Goal: Task Accomplishment & Management: Manage account settings

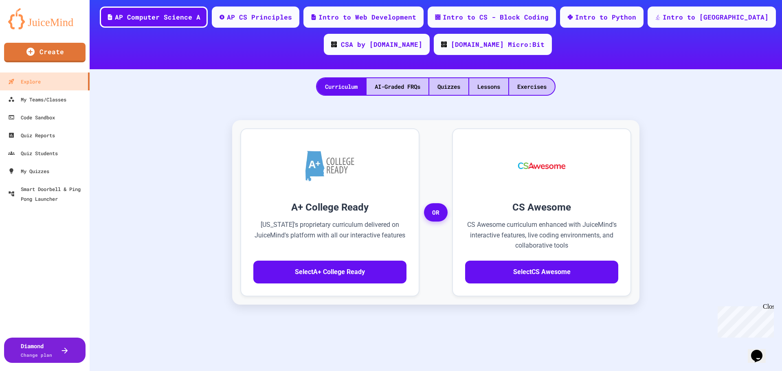
scroll to position [81, 0]
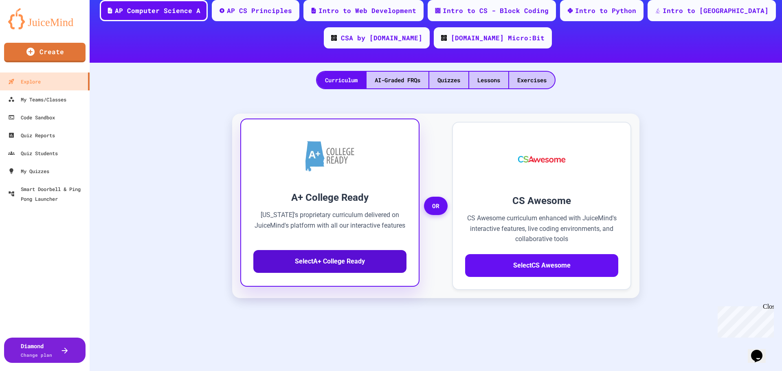
click at [292, 257] on button "Select A+ College Ready" at bounding box center [329, 261] width 153 height 23
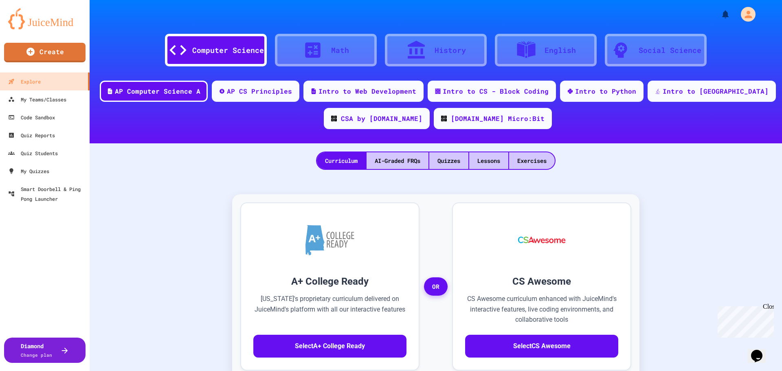
scroll to position [0, 0]
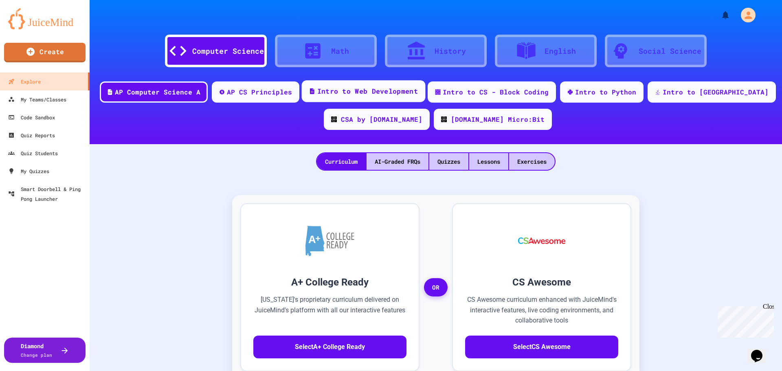
click at [364, 86] on div "Intro to Web Development" at bounding box center [364, 91] width 124 height 22
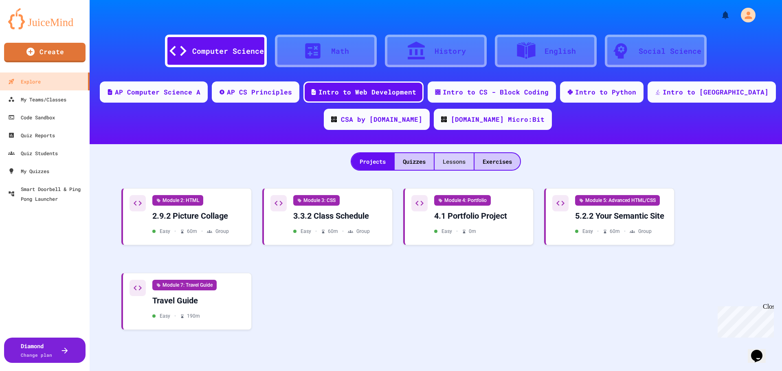
click at [439, 165] on div "Lessons" at bounding box center [454, 161] width 39 height 17
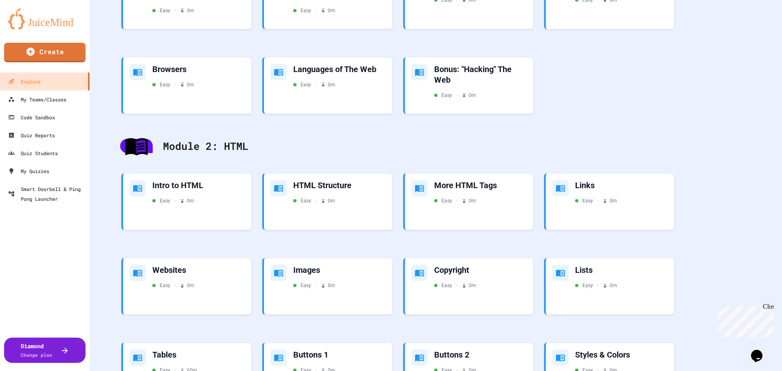
scroll to position [125, 0]
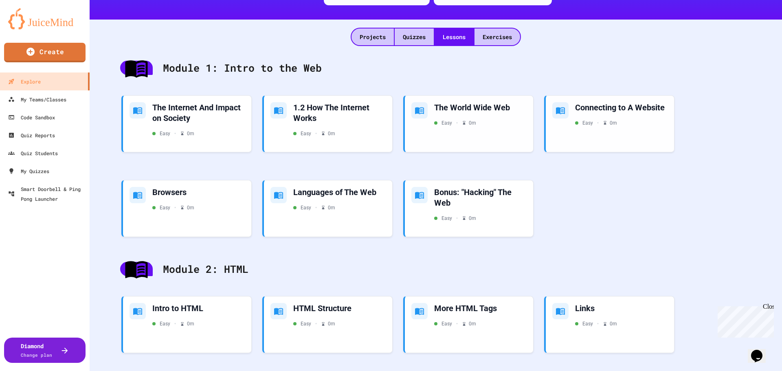
click at [363, 24] on div "Projects Quizzes Lessons Exercises" at bounding box center [436, 33] width 692 height 26
click at [367, 38] on div "Projects" at bounding box center [372, 37] width 42 height 17
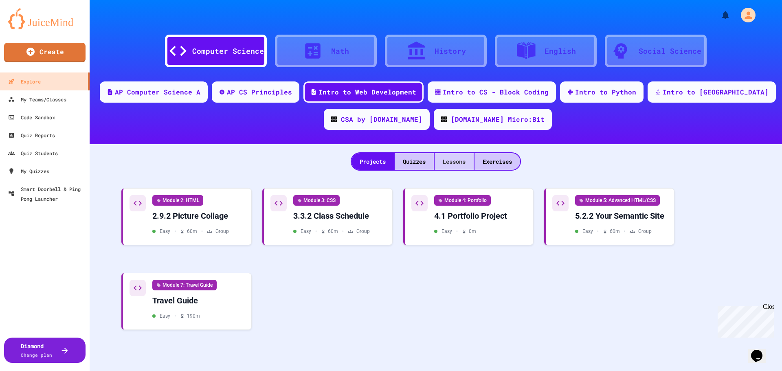
click at [463, 160] on div "Lessons" at bounding box center [454, 161] width 39 height 17
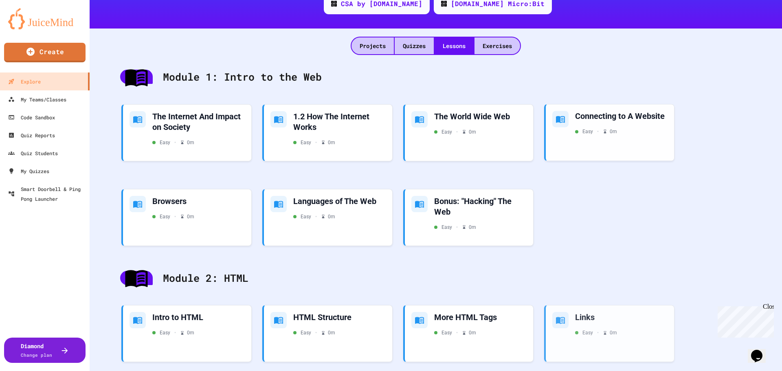
scroll to position [41, 0]
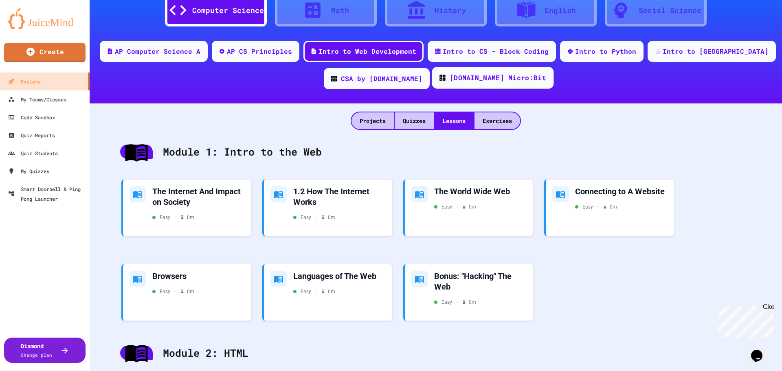
click at [490, 119] on div "Exercises" at bounding box center [497, 120] width 46 height 17
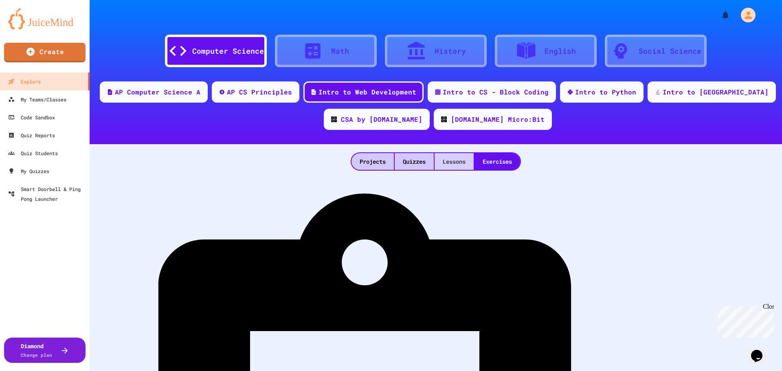
click at [440, 164] on div "Lessons" at bounding box center [454, 161] width 39 height 17
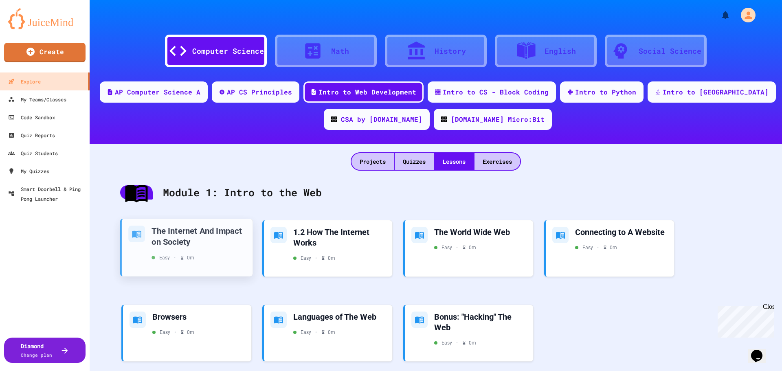
click at [204, 246] on div "The Internet And Impact on Society" at bounding box center [198, 236] width 94 height 22
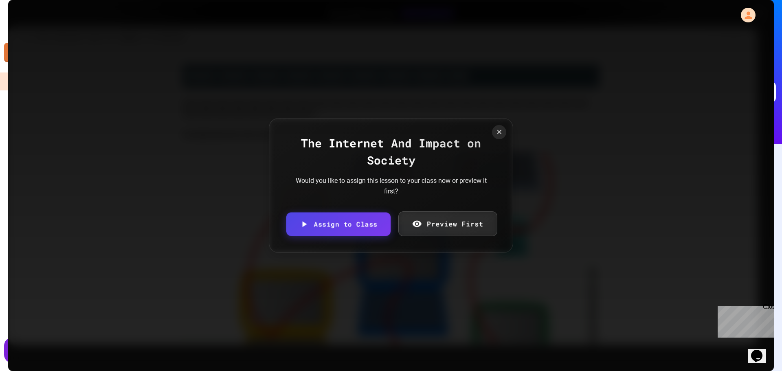
click at [469, 226] on link "Preview First" at bounding box center [447, 223] width 99 height 25
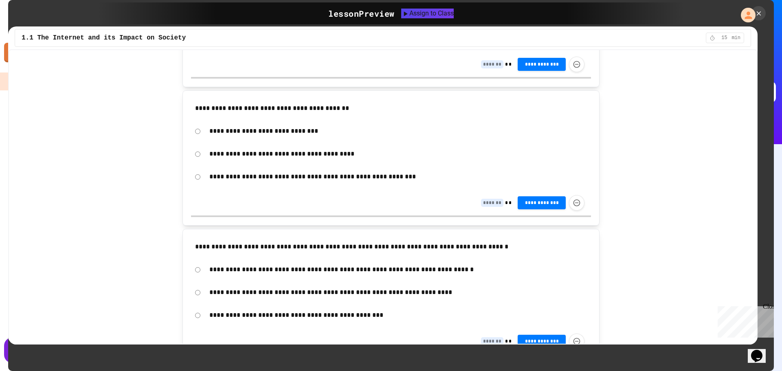
scroll to position [1521, 0]
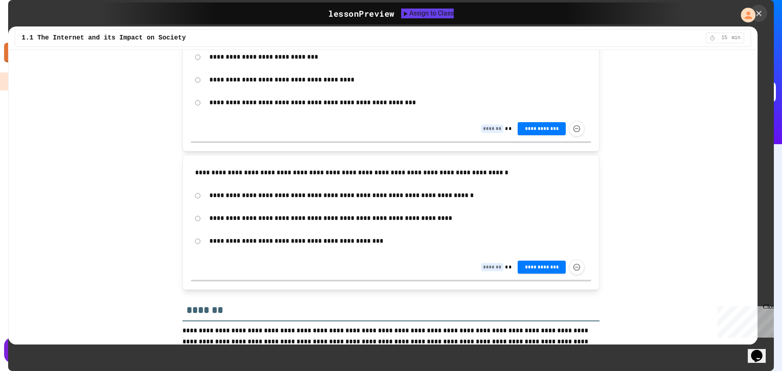
click at [758, 10] on icon at bounding box center [758, 13] width 9 height 9
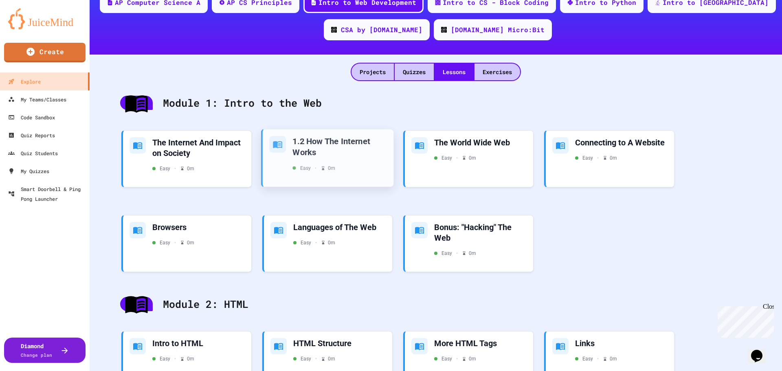
scroll to position [122, 0]
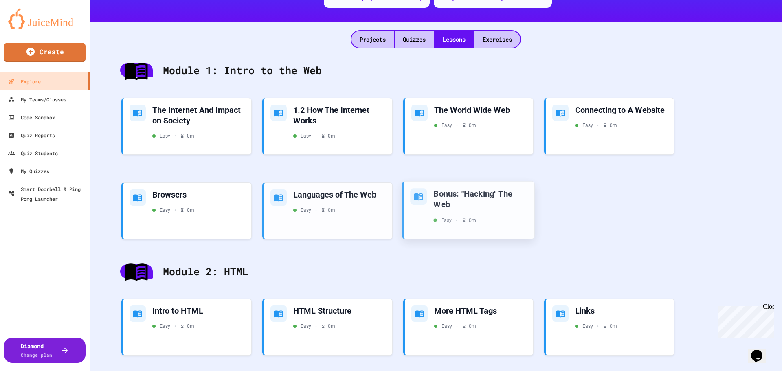
click at [444, 197] on div "Bonus: "Hacking" The Web" at bounding box center [480, 199] width 94 height 22
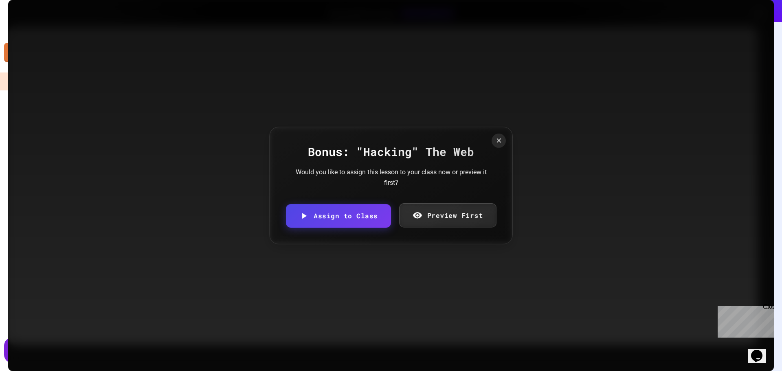
click at [433, 215] on link "Preview First" at bounding box center [447, 215] width 97 height 24
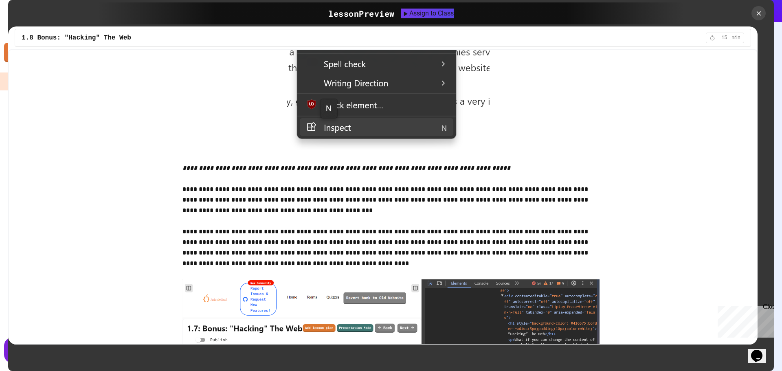
scroll to position [774, 0]
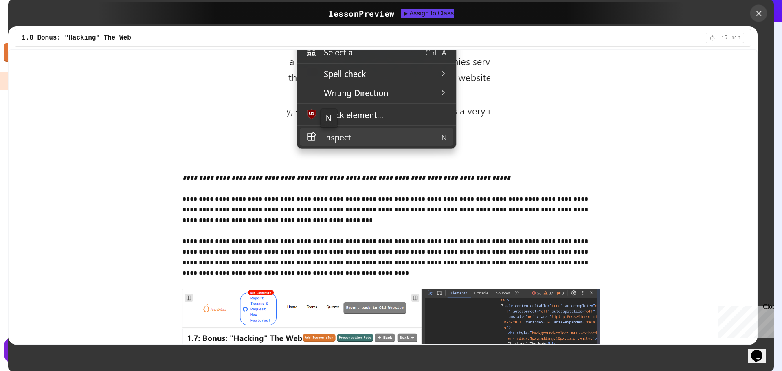
click at [755, 13] on icon at bounding box center [758, 13] width 9 height 9
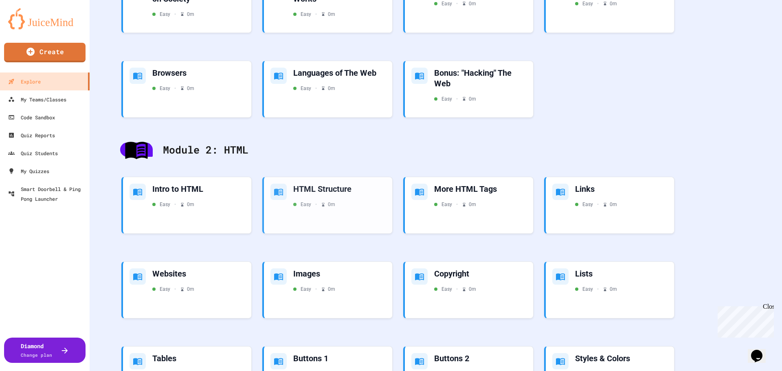
scroll to position [244, 0]
click at [227, 205] on div "Easy • 0 m" at bounding box center [198, 203] width 94 height 7
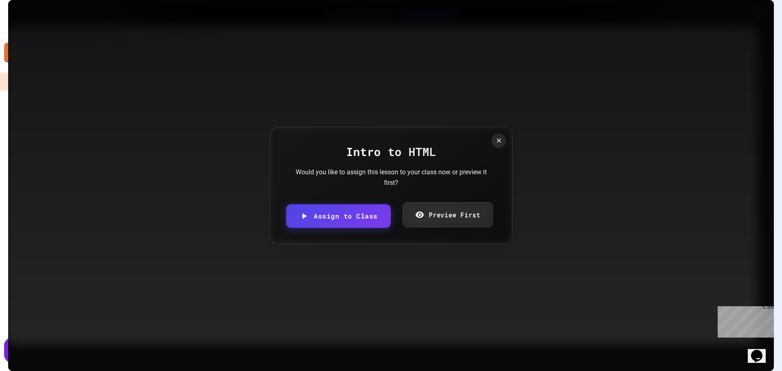
click at [480, 218] on link "Preview First" at bounding box center [447, 214] width 90 height 25
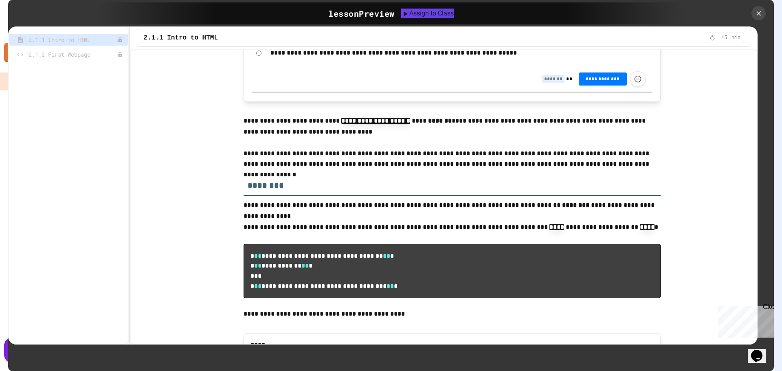
scroll to position [2403, 0]
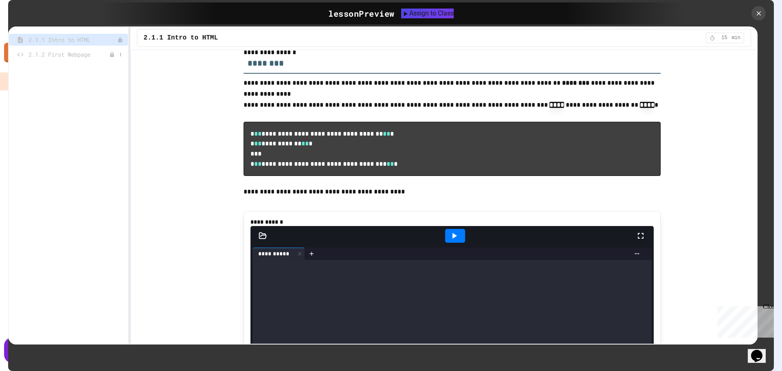
click at [87, 53] on span "2.1.2 First Webpage" at bounding box center [69, 54] width 81 height 9
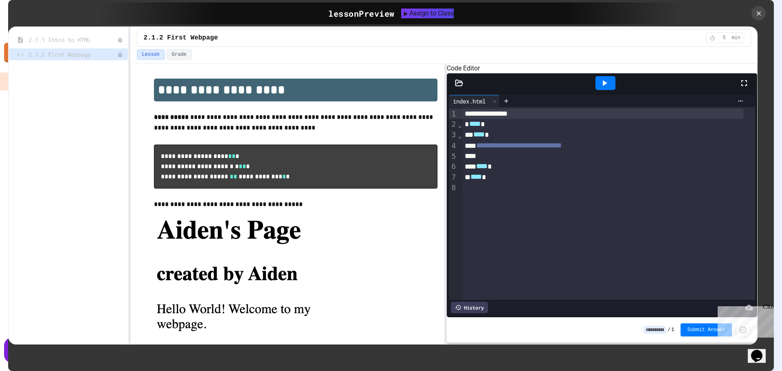
scroll to position [65, 0]
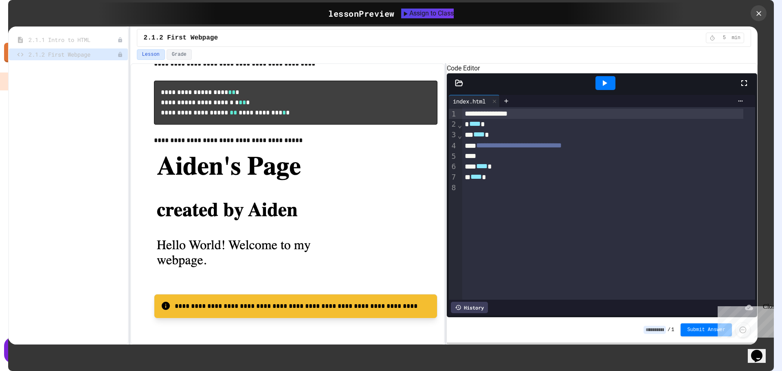
click at [751, 11] on div at bounding box center [759, 13] width 16 height 16
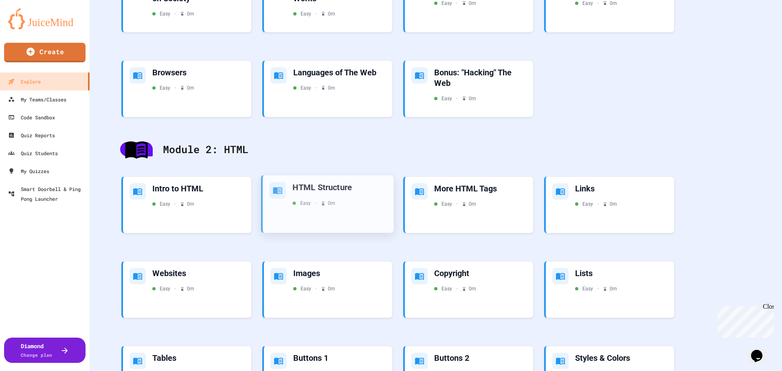
click at [319, 209] on div "HTML Structure Easy • 0 m" at bounding box center [328, 204] width 131 height 57
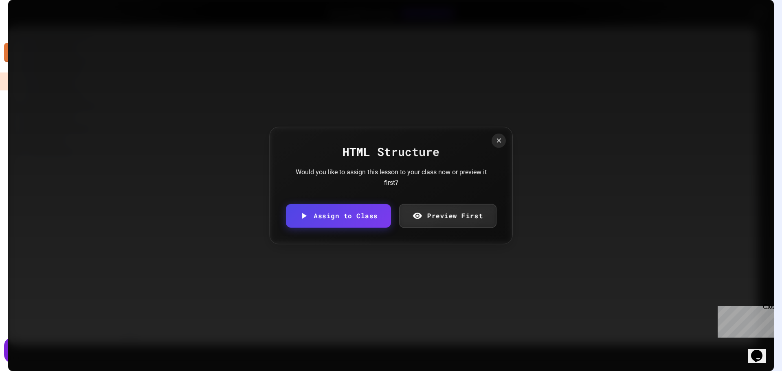
click at [442, 217] on link "Preview First" at bounding box center [447, 216] width 97 height 24
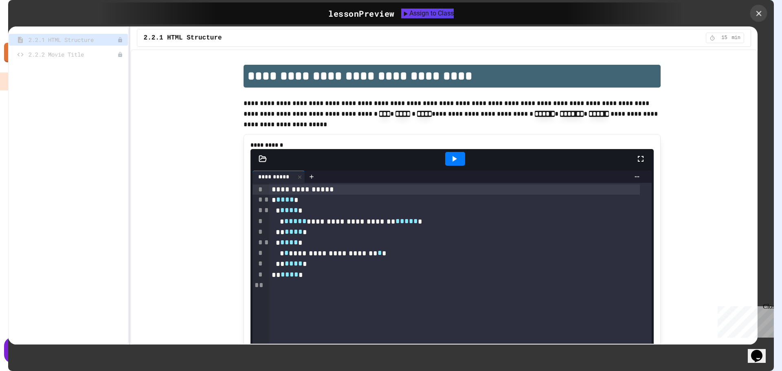
click at [755, 14] on icon at bounding box center [758, 13] width 9 height 9
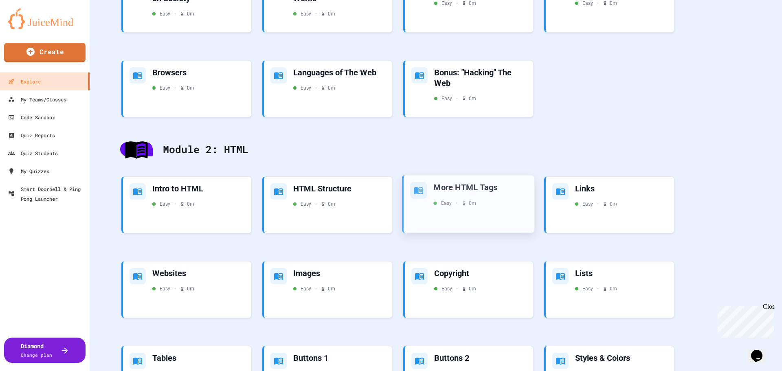
click at [426, 210] on div "More HTML Tags Easy • 0 m" at bounding box center [469, 204] width 131 height 57
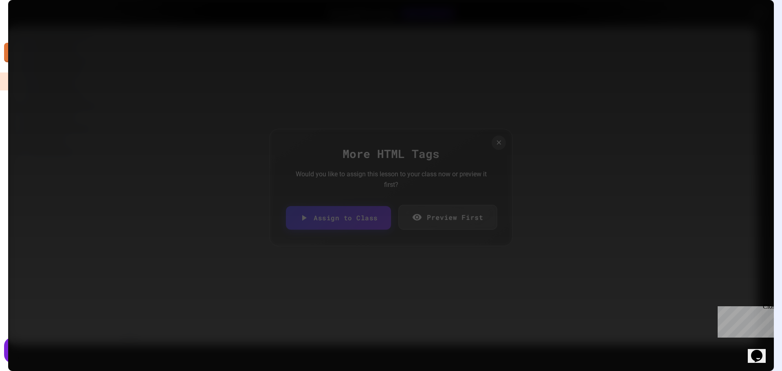
click at [423, 219] on link "Preview First" at bounding box center [447, 217] width 99 height 25
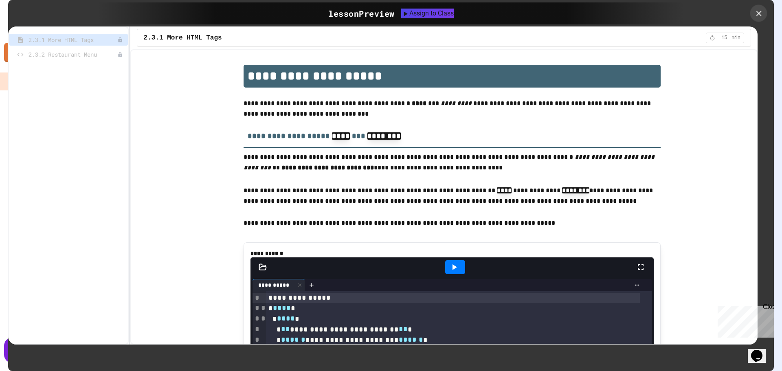
drag, startPoint x: 754, startPoint y: 13, endPoint x: 719, endPoint y: 47, distance: 48.7
click at [755, 13] on icon at bounding box center [758, 13] width 9 height 9
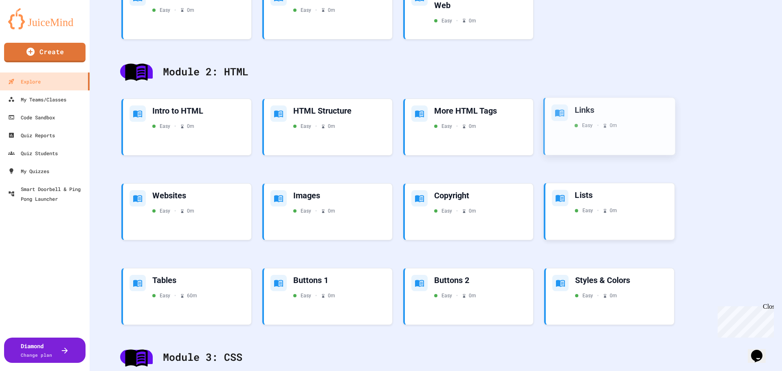
scroll to position [326, 0]
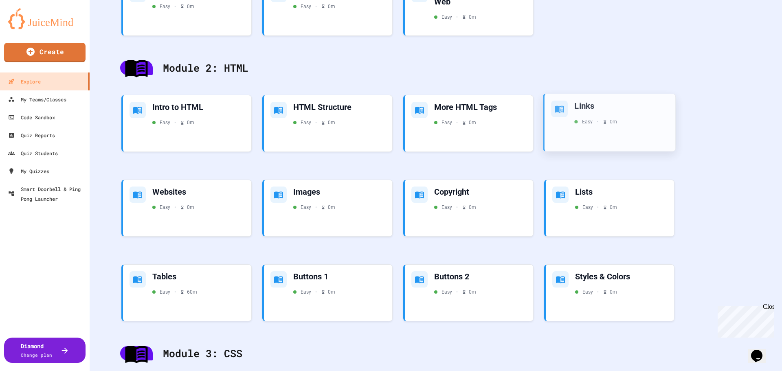
click at [579, 138] on div "Links Easy • 0 m" at bounding box center [609, 122] width 131 height 57
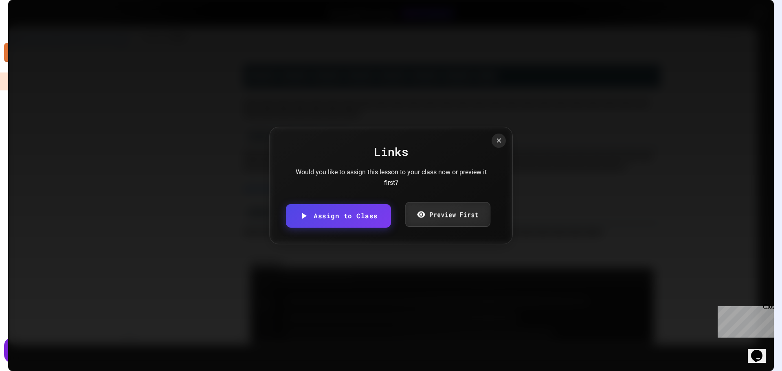
click at [459, 222] on link "Preview First" at bounding box center [447, 214] width 85 height 25
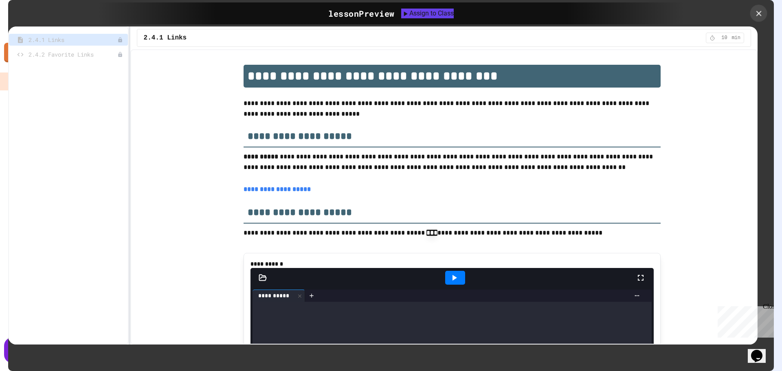
click at [759, 12] on icon at bounding box center [758, 13] width 9 height 9
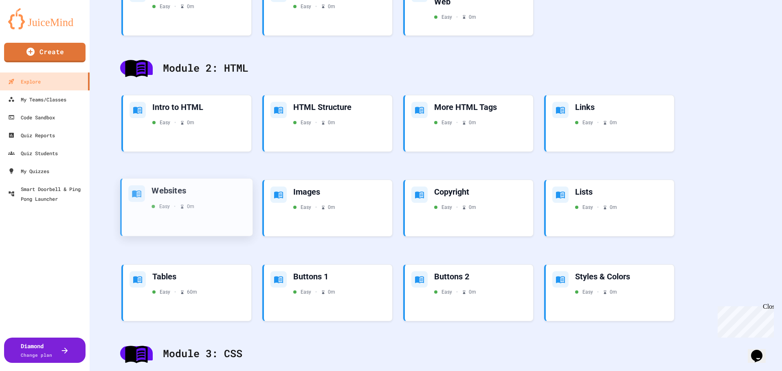
click at [210, 217] on div "Websites Easy • 0 m" at bounding box center [187, 207] width 131 height 57
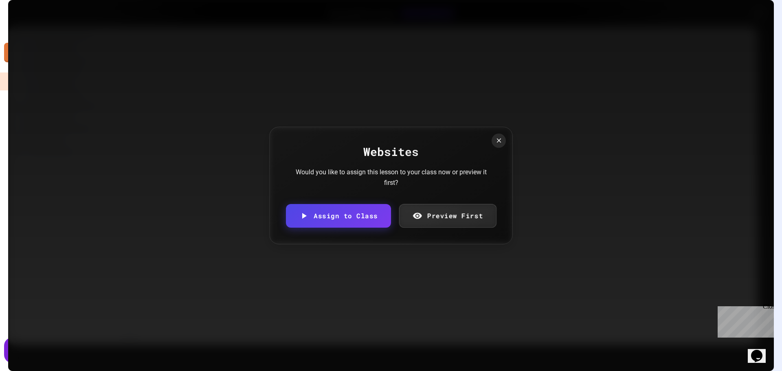
click at [467, 208] on link "Preview First" at bounding box center [447, 216] width 97 height 24
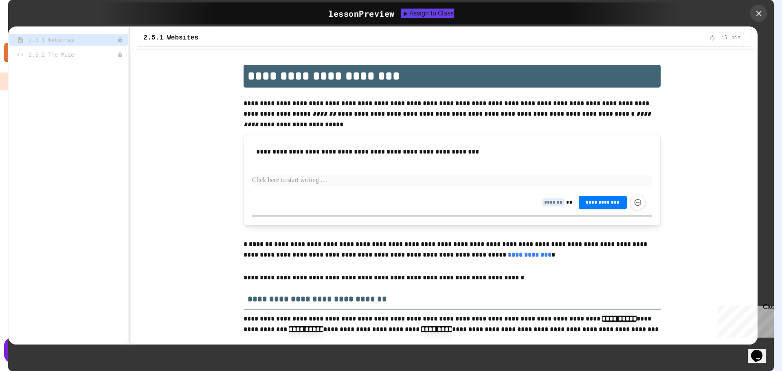
click at [755, 12] on icon at bounding box center [758, 13] width 9 height 9
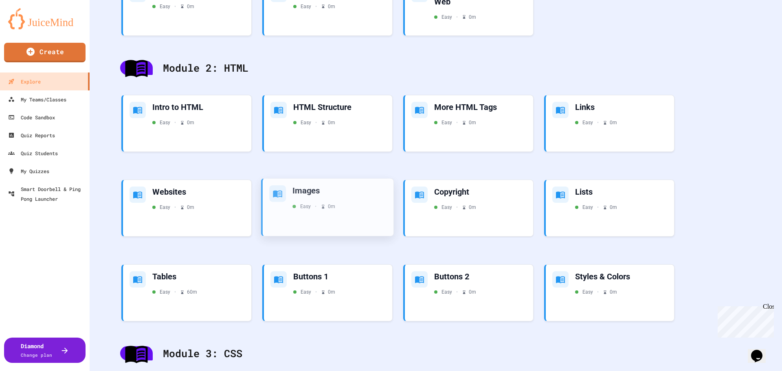
click at [355, 215] on div "Images Easy • 0 m" at bounding box center [328, 207] width 131 height 57
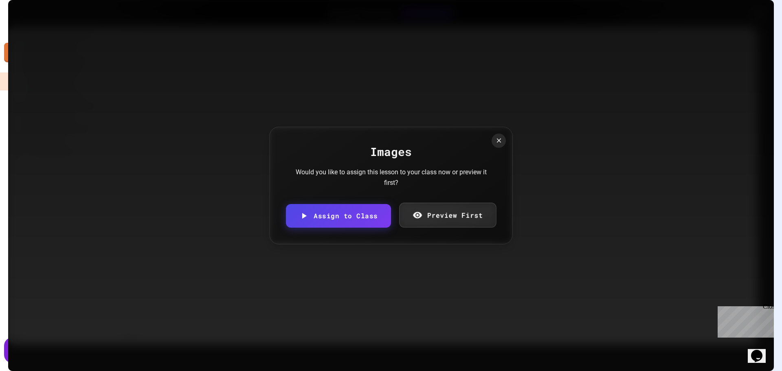
click at [436, 214] on link "Preview First" at bounding box center [447, 215] width 97 height 25
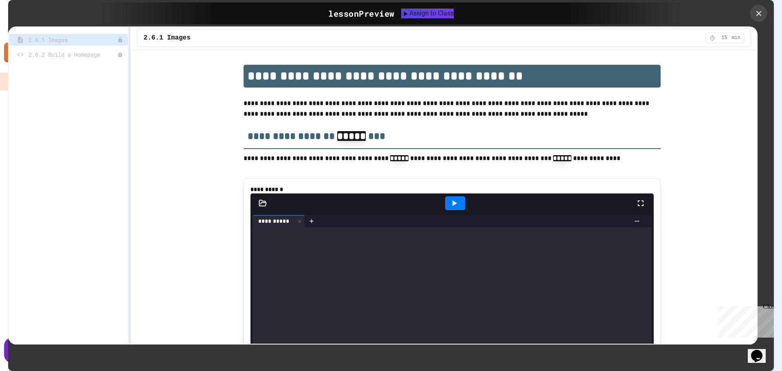
drag, startPoint x: 753, startPoint y: 13, endPoint x: 739, endPoint y: 30, distance: 22.3
click at [753, 13] on div at bounding box center [758, 13] width 17 height 17
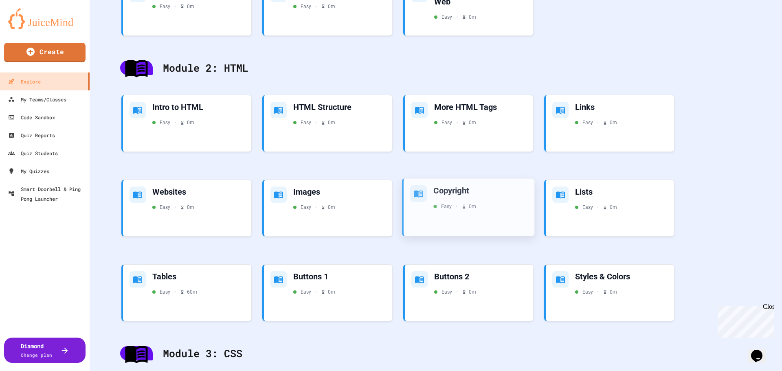
click at [490, 215] on div "Copyright Easy • 0 m" at bounding box center [469, 207] width 131 height 57
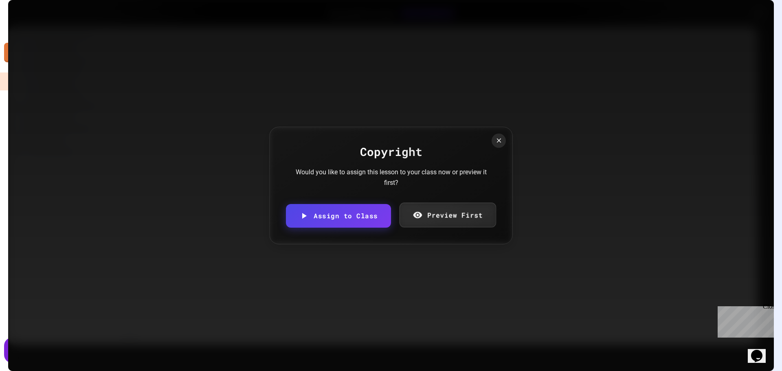
click at [479, 216] on link "Preview First" at bounding box center [447, 215] width 97 height 25
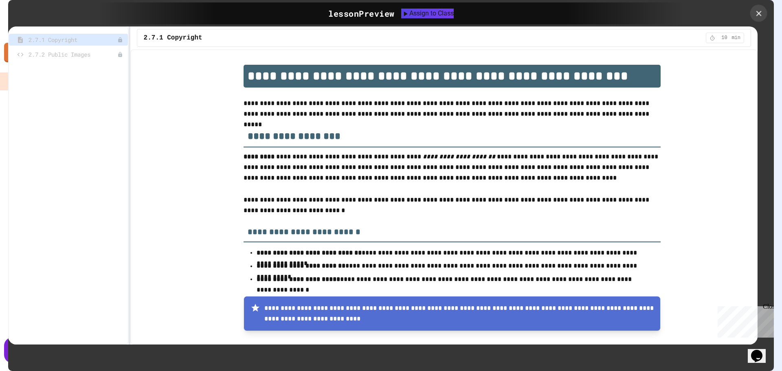
click at [759, 10] on icon at bounding box center [758, 13] width 9 height 9
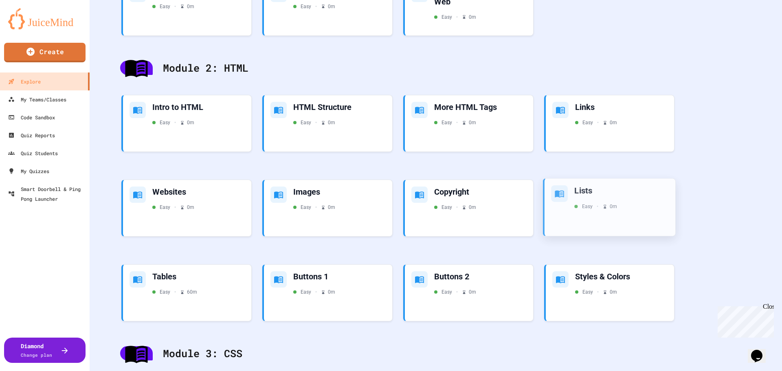
click at [602, 224] on div "Lists Easy • 0 m" at bounding box center [609, 207] width 131 height 57
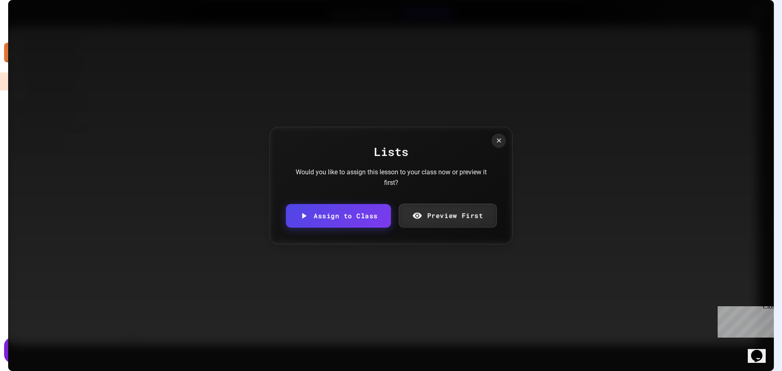
click at [442, 220] on link "Preview First" at bounding box center [448, 216] width 98 height 24
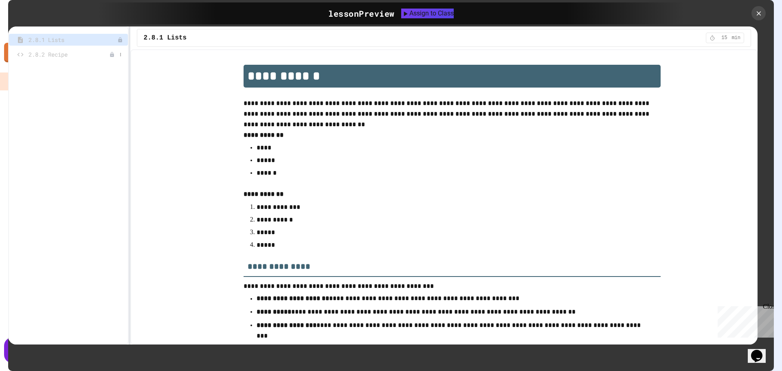
click at [67, 59] on div "2.8.2 Recipe" at bounding box center [68, 54] width 119 height 12
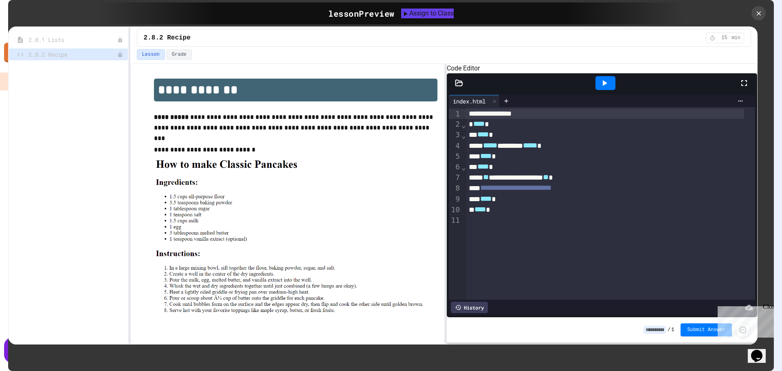
scroll to position [15, 0]
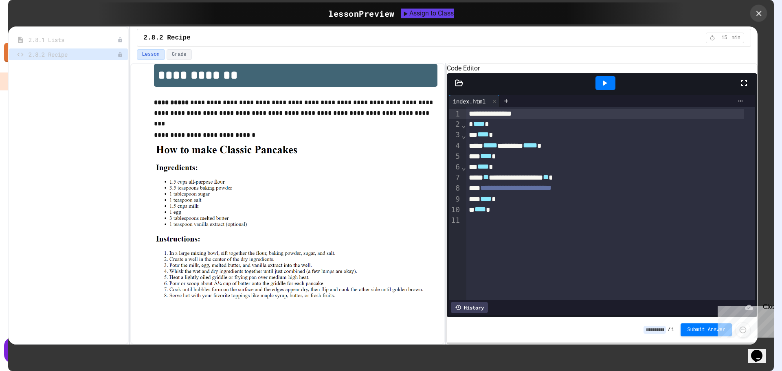
drag, startPoint x: 756, startPoint y: 11, endPoint x: 694, endPoint y: 56, distance: 76.1
click at [758, 11] on icon at bounding box center [758, 13] width 9 height 9
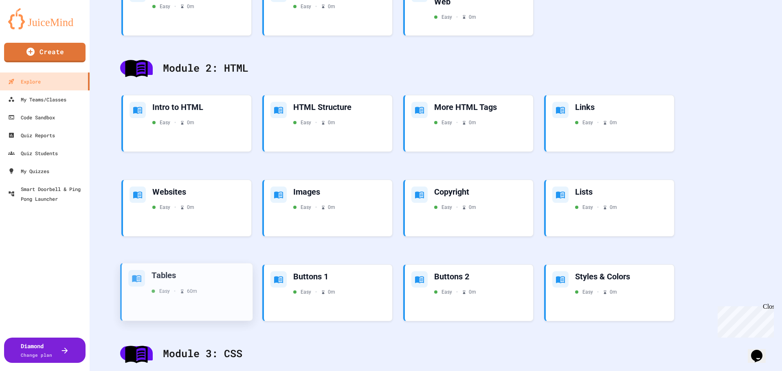
click at [187, 288] on div "Easy • 60 m" at bounding box center [174, 291] width 46 height 7
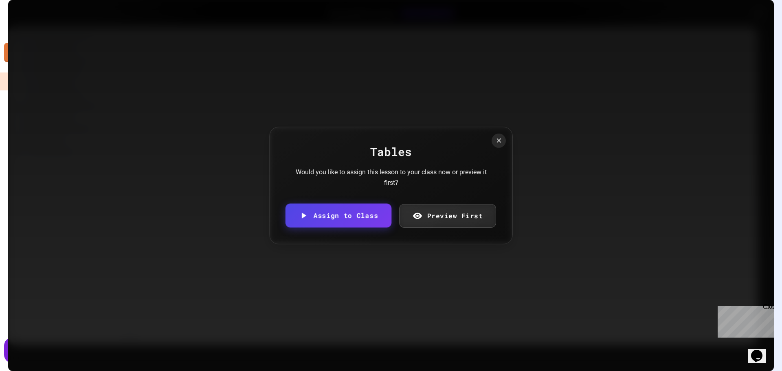
click at [474, 206] on link "Preview First" at bounding box center [447, 216] width 97 height 24
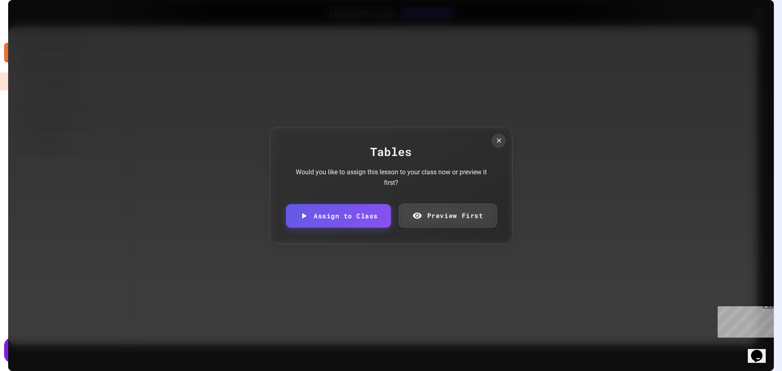
click at [473, 214] on link "Preview First" at bounding box center [448, 216] width 98 height 24
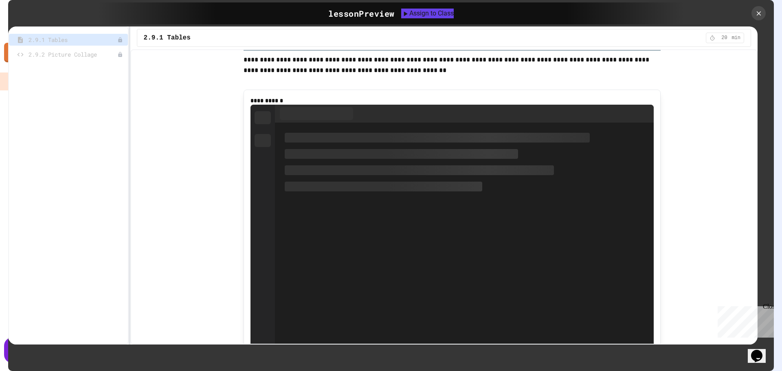
scroll to position [326, 0]
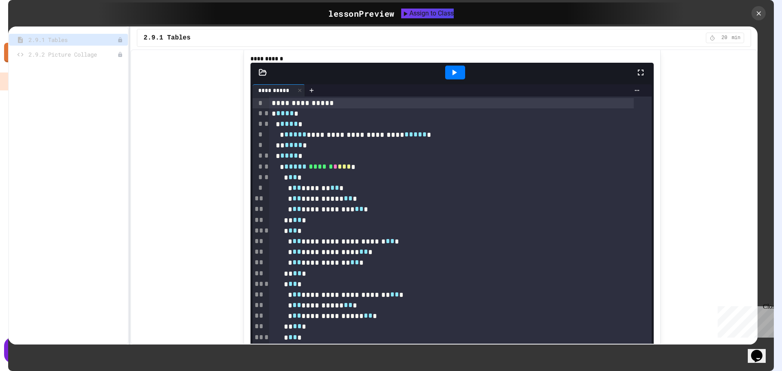
click at [70, 59] on div "2.9.2 Picture Collage" at bounding box center [68, 54] width 119 height 12
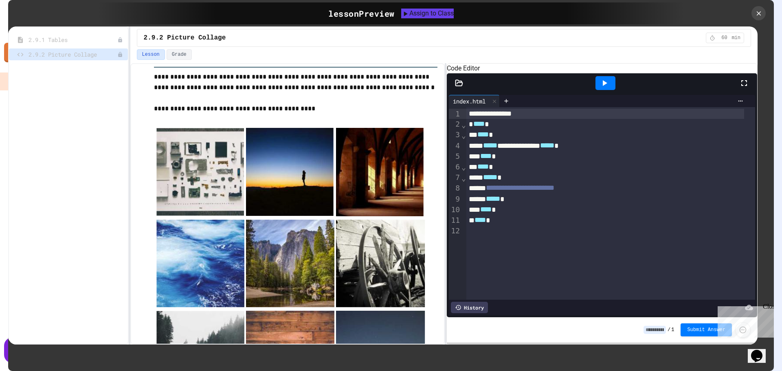
scroll to position [529, 0]
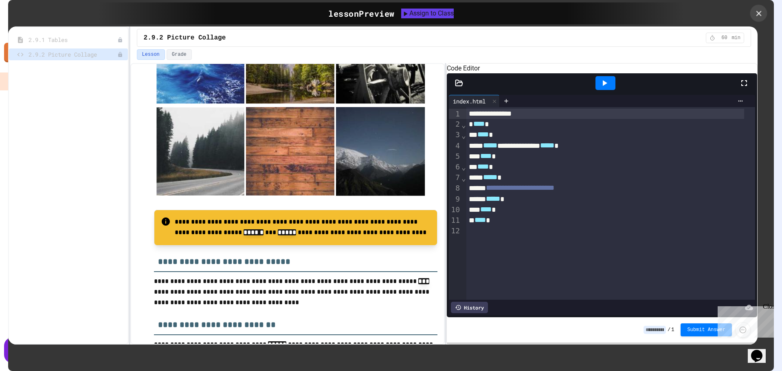
drag, startPoint x: 755, startPoint y: 9, endPoint x: 720, endPoint y: 48, distance: 51.9
click at [755, 9] on icon at bounding box center [758, 13] width 9 height 9
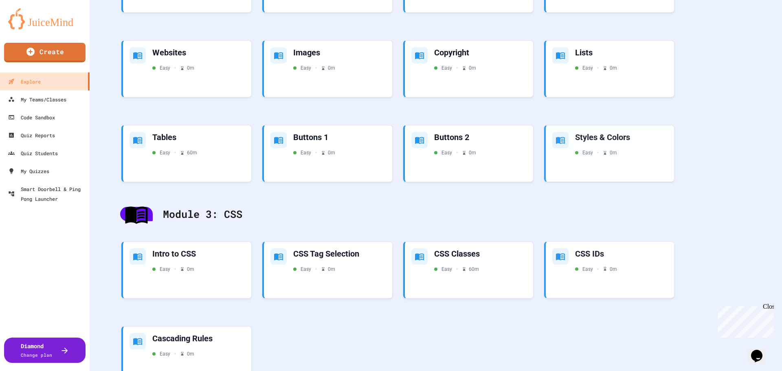
scroll to position [489, 0]
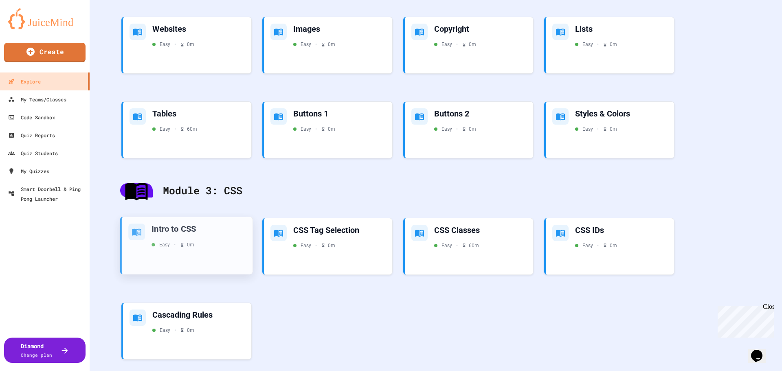
click at [236, 244] on div "Easy • 0 m" at bounding box center [198, 244] width 94 height 7
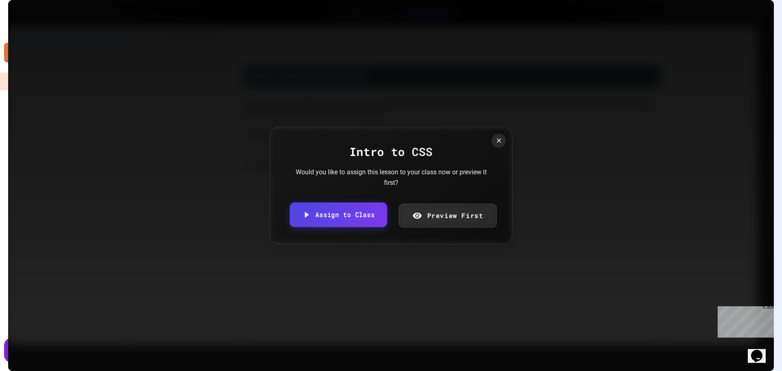
click at [425, 214] on link "Preview First" at bounding box center [448, 216] width 98 height 24
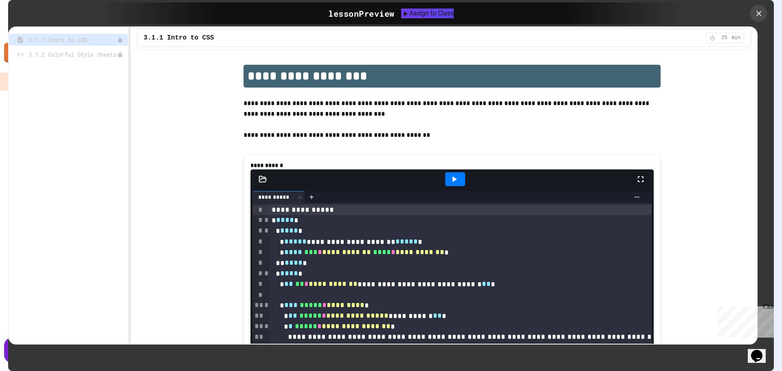
drag, startPoint x: 755, startPoint y: 19, endPoint x: 734, endPoint y: 49, distance: 36.7
click at [755, 19] on div at bounding box center [758, 13] width 17 height 17
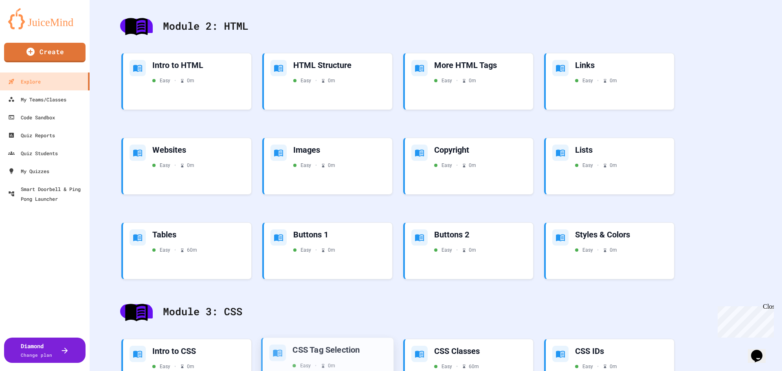
scroll to position [367, 0]
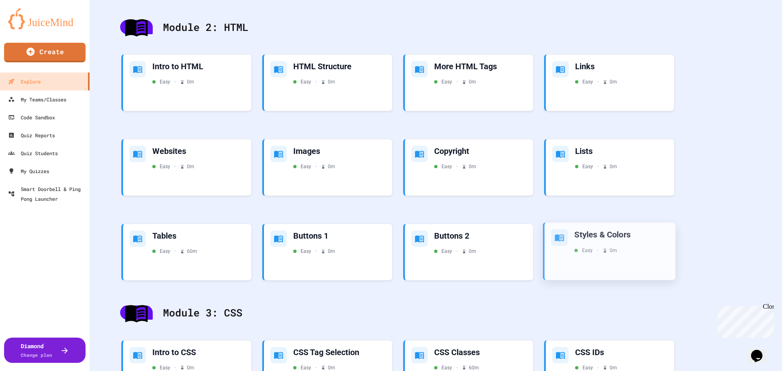
click at [582, 238] on div "Styles & Colors" at bounding box center [621, 234] width 94 height 11
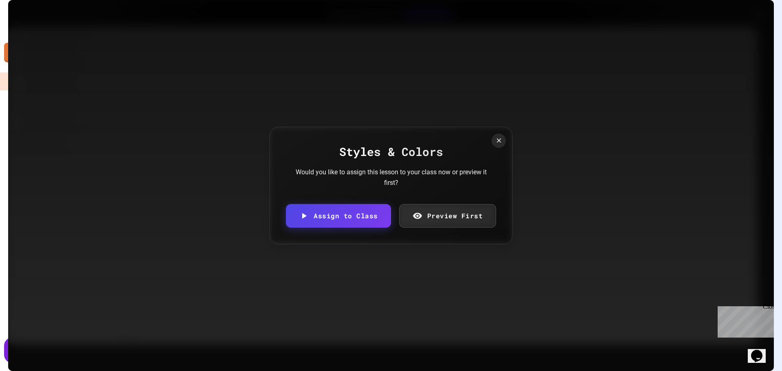
click at [495, 214] on div "Styles & Colors Would you like to assign this lesson to your class now or previ…" at bounding box center [391, 186] width 244 height 118
click at [468, 212] on link "Preview First" at bounding box center [447, 214] width 89 height 25
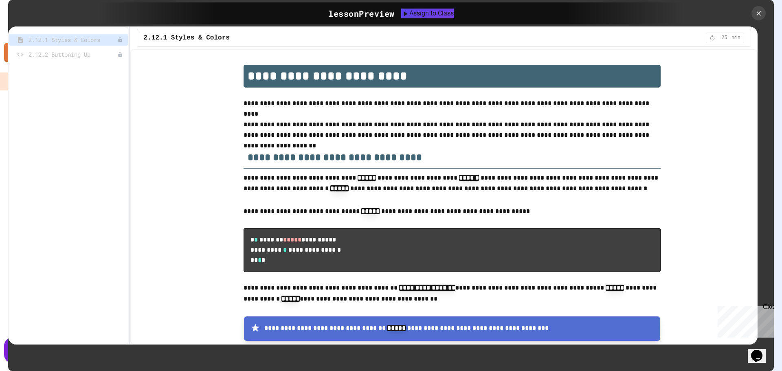
click at [751, 13] on div at bounding box center [729, 13] width 90 height 14
click at [762, 17] on icon at bounding box center [758, 13] width 9 height 9
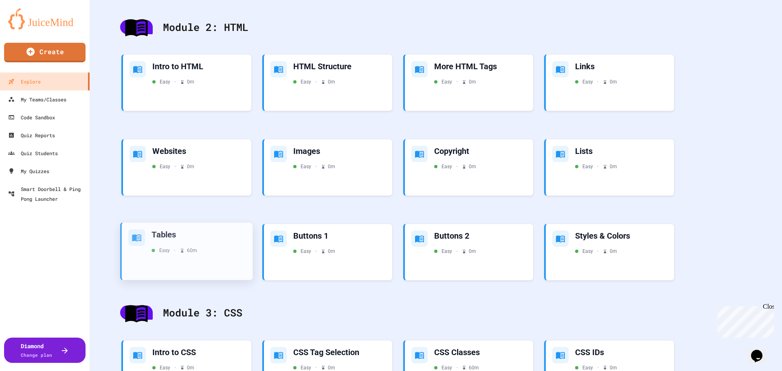
click at [217, 248] on div "Easy • 60 m" at bounding box center [198, 250] width 94 height 7
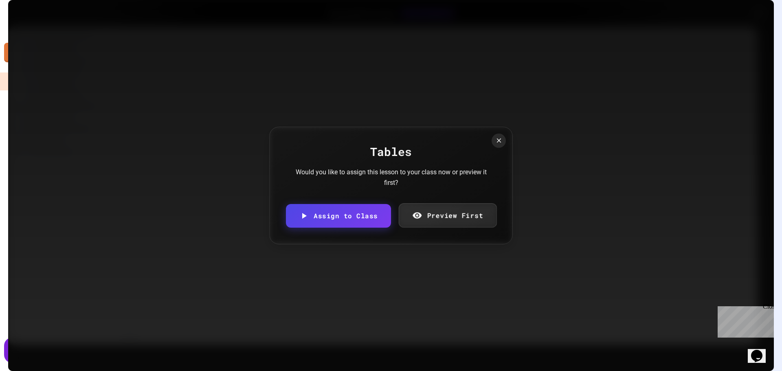
click at [463, 204] on div "Tables Would you like to assign this lesson to your class now or preview it fir…" at bounding box center [391, 186] width 244 height 118
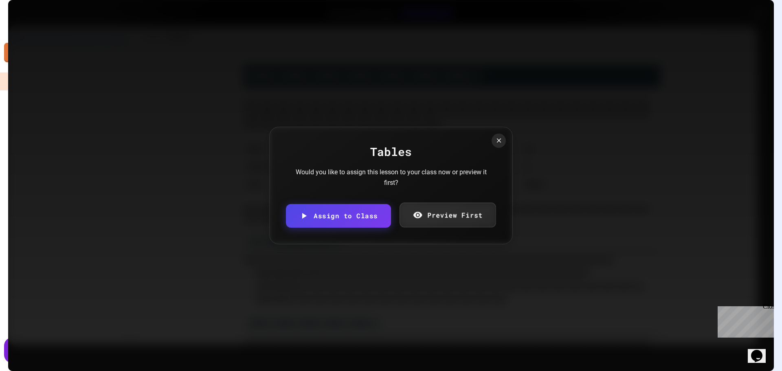
click at [464, 213] on link "Preview First" at bounding box center [448, 215] width 96 height 25
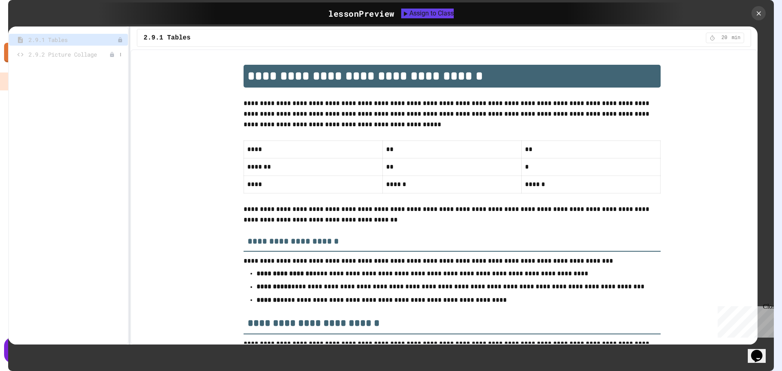
click at [61, 56] on span "2.9.2 Picture Collage" at bounding box center [69, 54] width 81 height 9
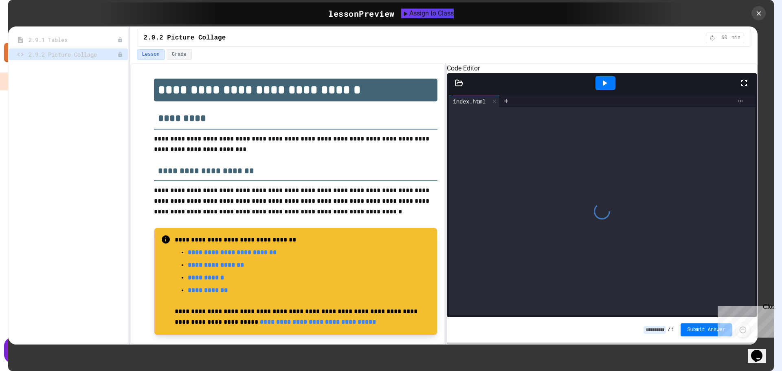
click at [750, 13] on div at bounding box center [729, 13] width 90 height 14
click at [754, 13] on div at bounding box center [758, 13] width 17 height 17
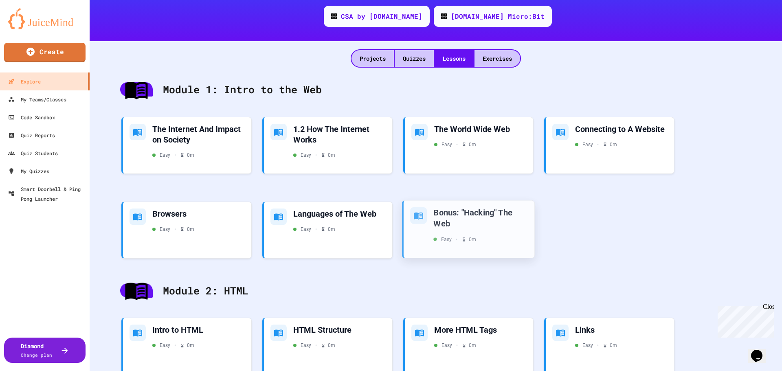
scroll to position [41, 0]
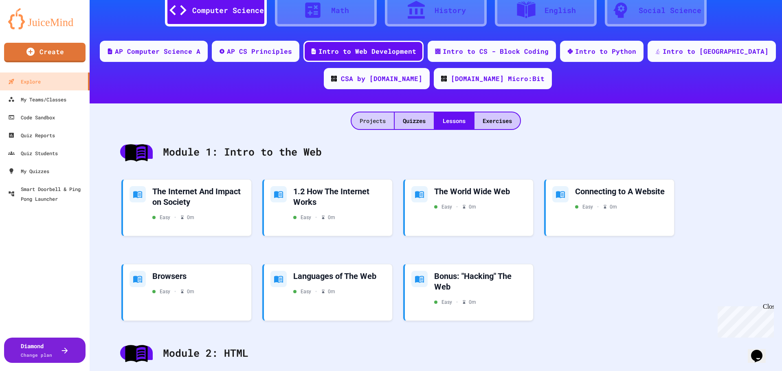
click at [371, 121] on div "Projects" at bounding box center [372, 120] width 42 height 17
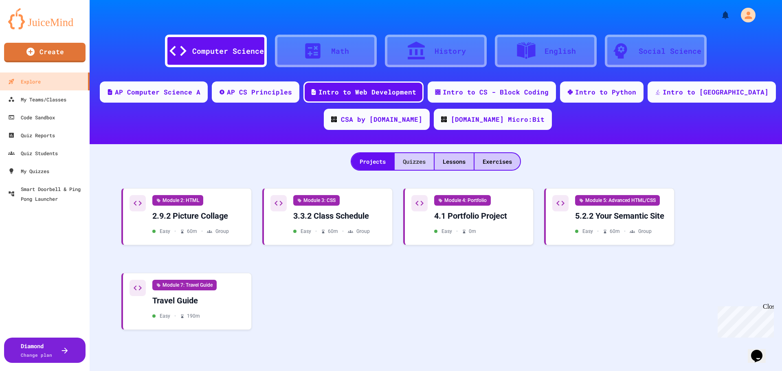
click at [402, 157] on div "Quizzes" at bounding box center [414, 161] width 39 height 17
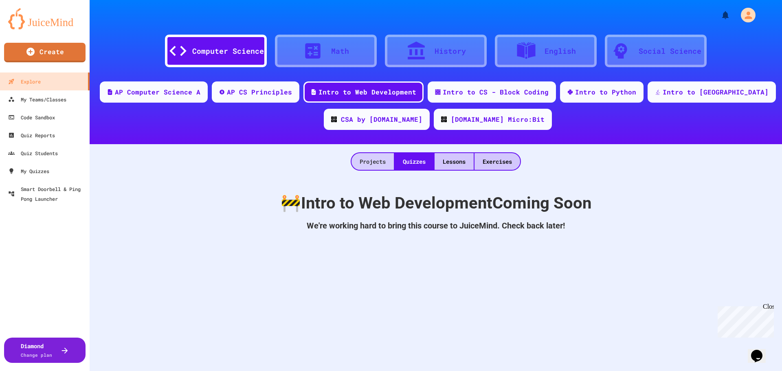
click at [364, 162] on div "Projects" at bounding box center [372, 161] width 42 height 17
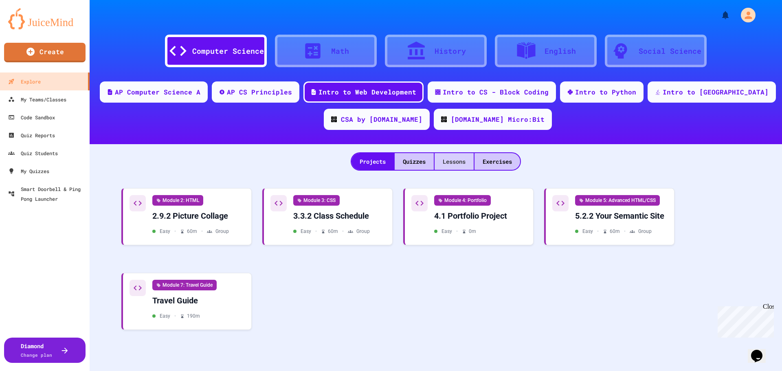
click at [443, 161] on div "Lessons" at bounding box center [454, 161] width 39 height 17
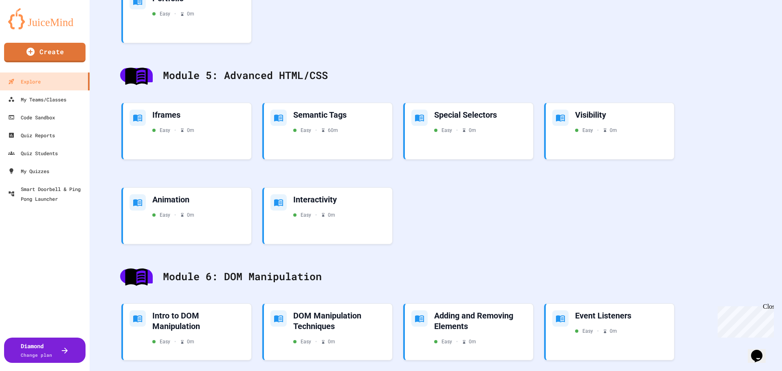
scroll to position [939, 0]
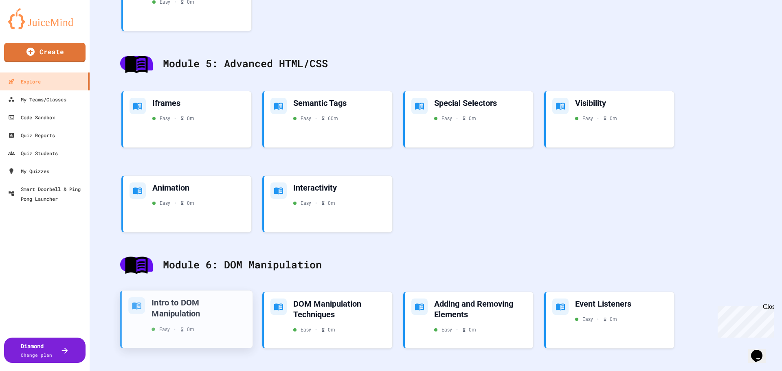
click at [158, 303] on div "Intro to DOM Manipulation" at bounding box center [198, 308] width 94 height 22
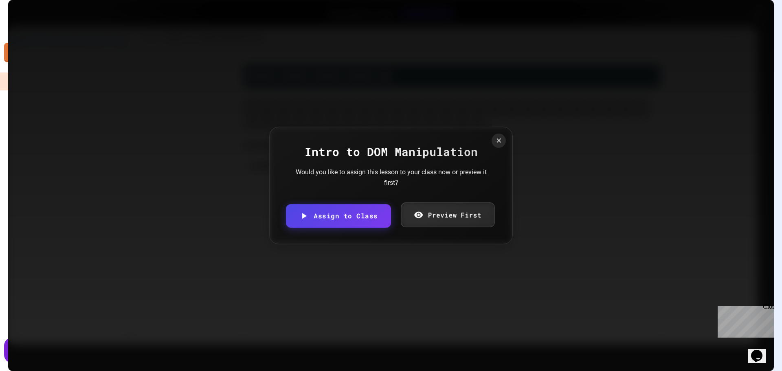
click at [461, 214] on link "Preview First" at bounding box center [448, 214] width 94 height 25
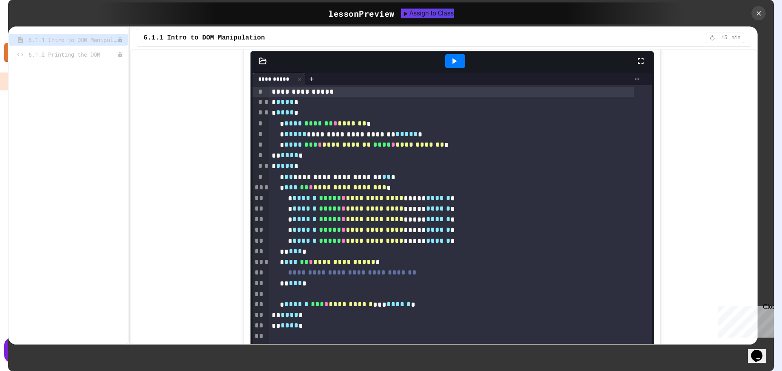
scroll to position [122, 0]
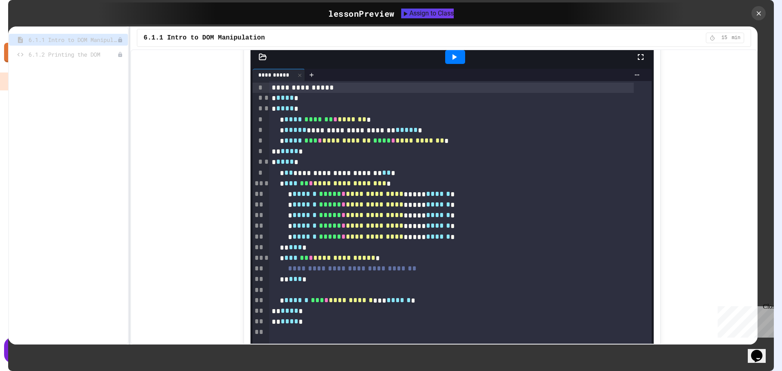
click at [453, 62] on icon at bounding box center [454, 57] width 10 height 10
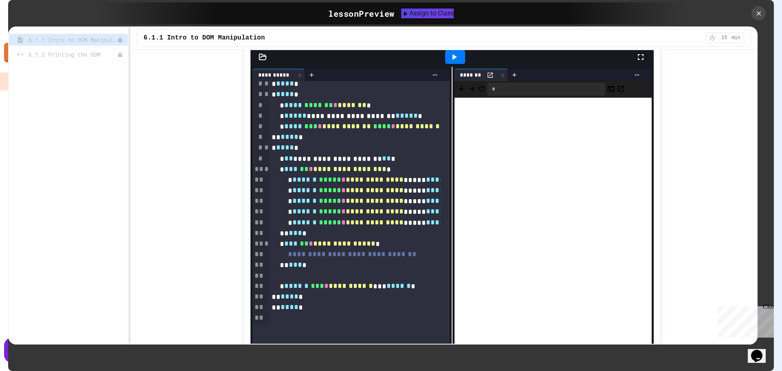
scroll to position [0, 0]
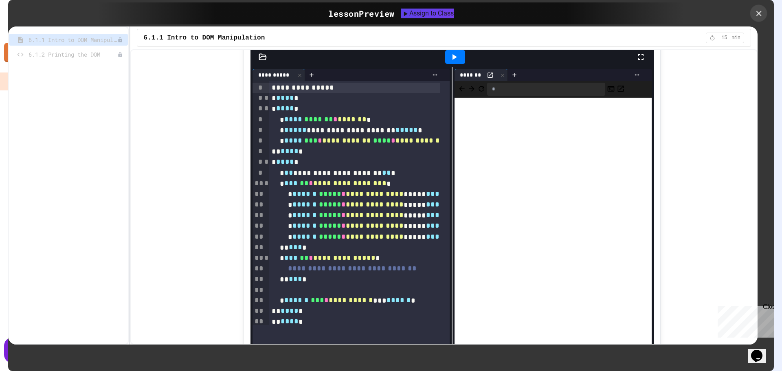
drag, startPoint x: 760, startPoint y: 11, endPoint x: 755, endPoint y: 19, distance: 9.6
click at [760, 11] on icon at bounding box center [758, 13] width 9 height 9
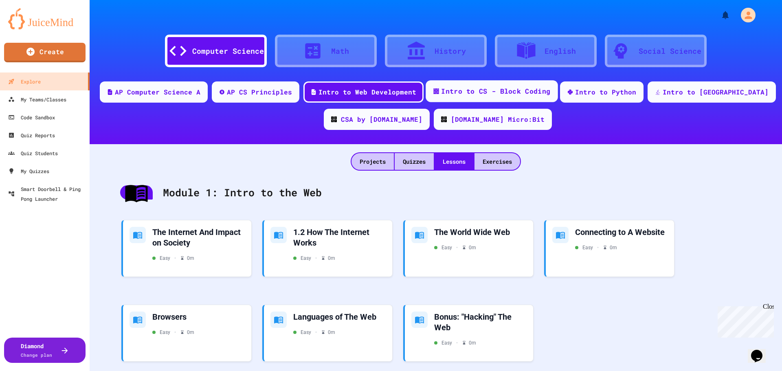
click at [516, 93] on div "Intro to CS - Block Coding" at bounding box center [495, 91] width 109 height 10
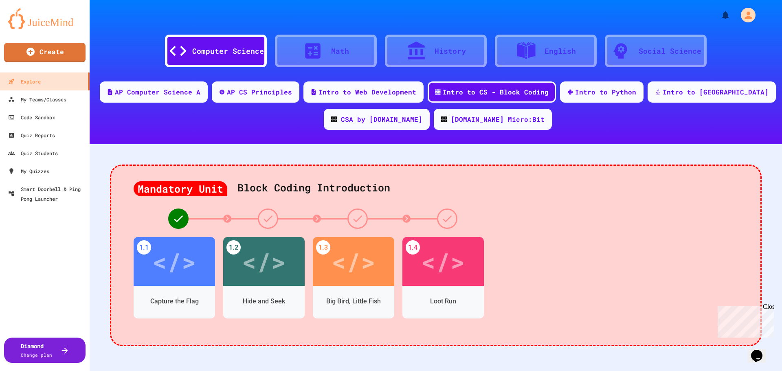
click at [593, 104] on div "AP Computer Science A AP CS Principles Intro to Web Development Intro to CS - B…" at bounding box center [436, 108] width 692 height 55
click at [592, 97] on div "Intro to Python" at bounding box center [602, 91] width 86 height 22
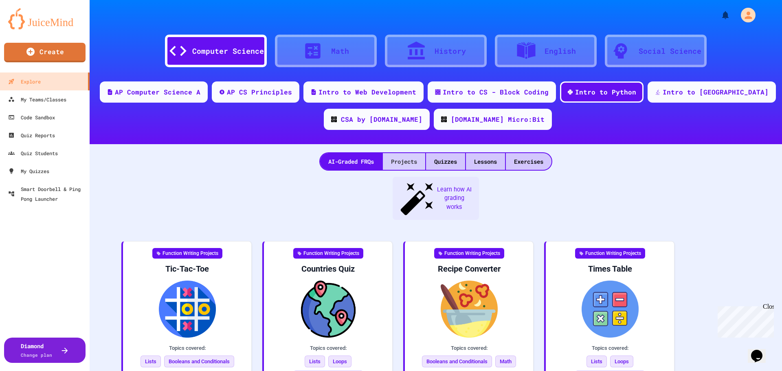
click at [401, 163] on div "Projects" at bounding box center [404, 161] width 42 height 17
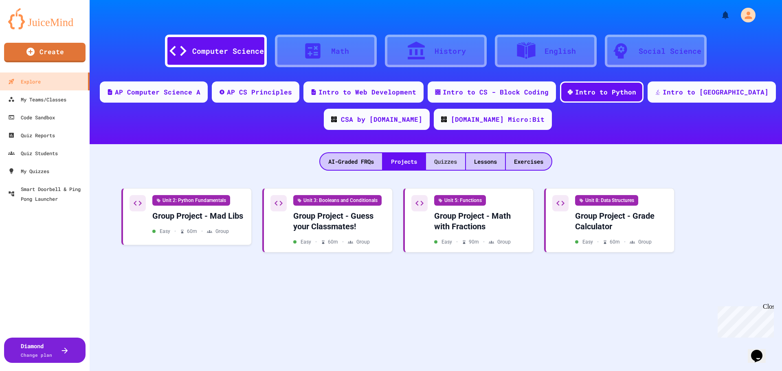
click at [446, 165] on div "Quizzes" at bounding box center [445, 161] width 39 height 17
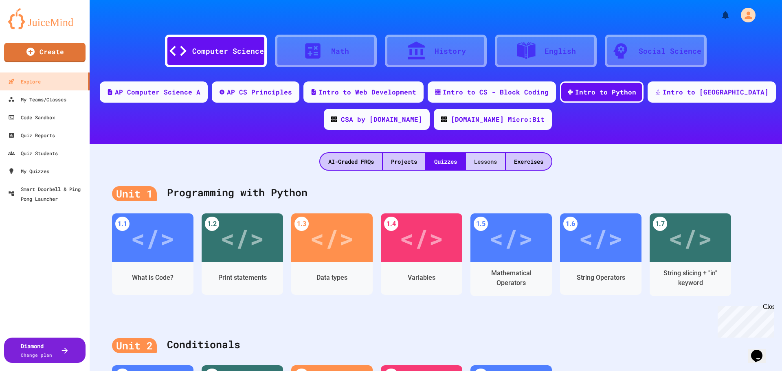
click at [488, 161] on div "Lessons" at bounding box center [485, 161] width 39 height 17
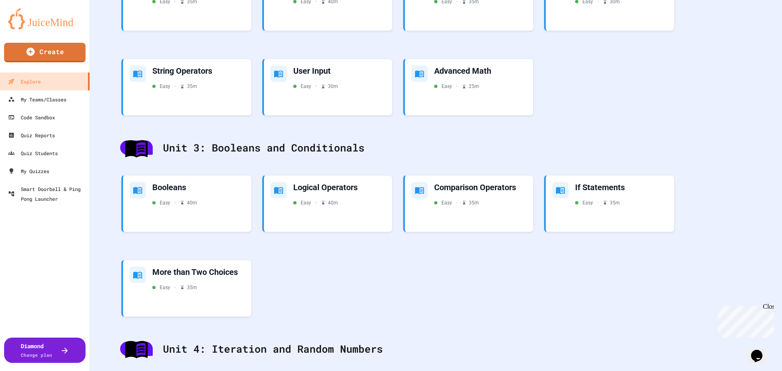
scroll to position [367, 0]
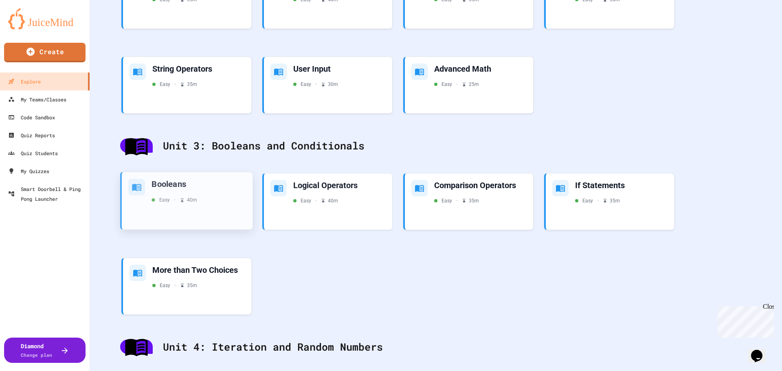
click at [204, 212] on div "Booleans Easy • 40 m" at bounding box center [187, 200] width 131 height 57
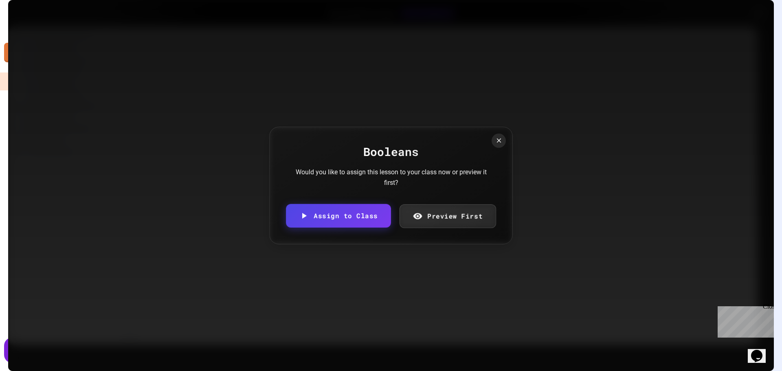
click at [432, 209] on link "Preview First" at bounding box center [447, 216] width 97 height 24
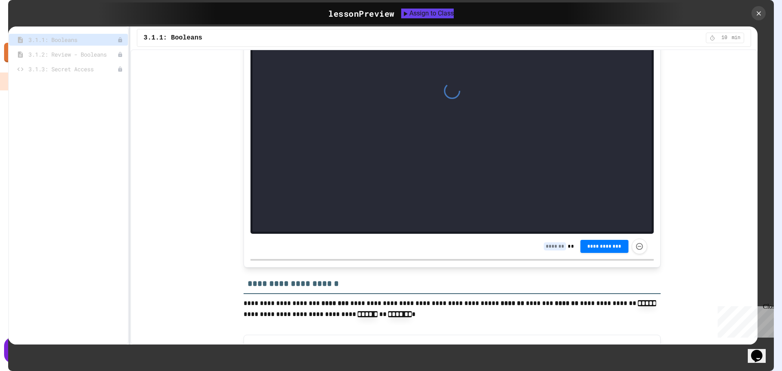
scroll to position [1222, 0]
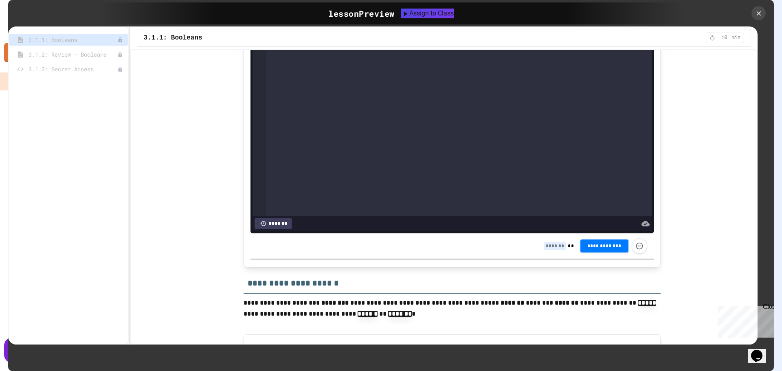
click at [758, 16] on icon at bounding box center [758, 13] width 7 height 7
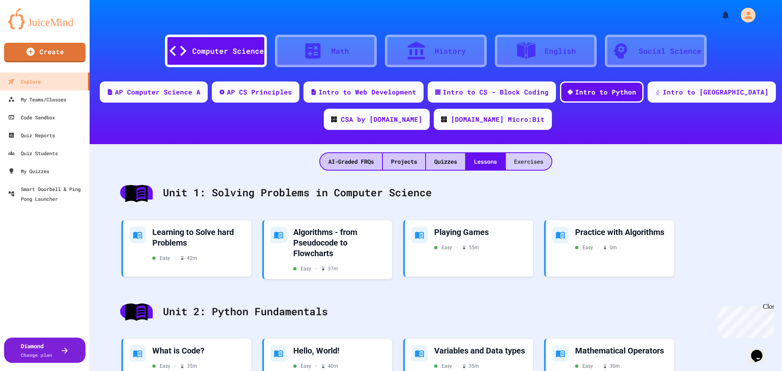
click at [540, 162] on div "Exercises" at bounding box center [529, 161] width 46 height 17
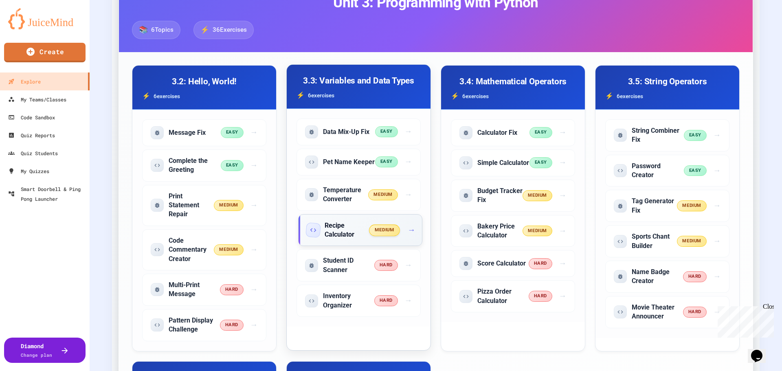
scroll to position [204, 0]
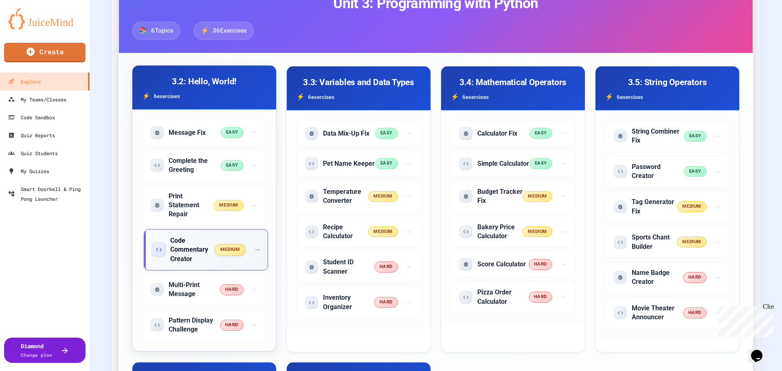
click at [194, 257] on h5 "Code Commentary Creator" at bounding box center [192, 249] width 45 height 27
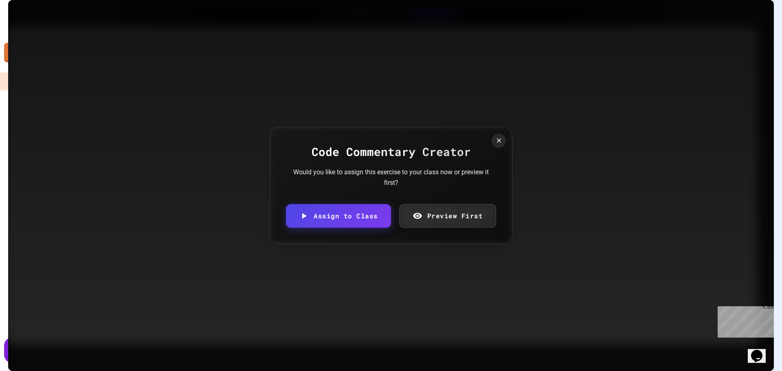
click at [426, 225] on link "Preview First" at bounding box center [447, 216] width 97 height 24
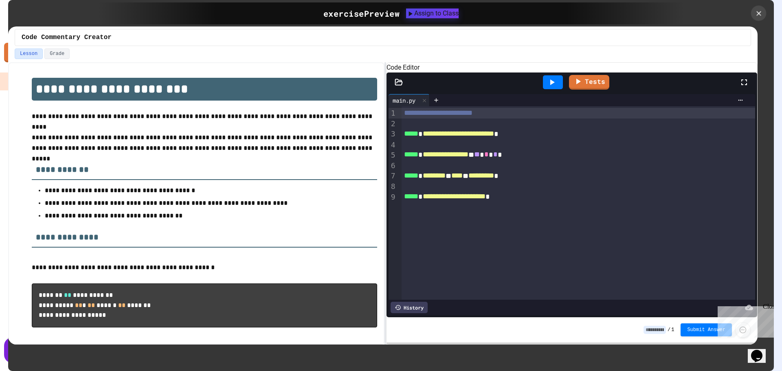
click at [764, 16] on div at bounding box center [758, 13] width 15 height 15
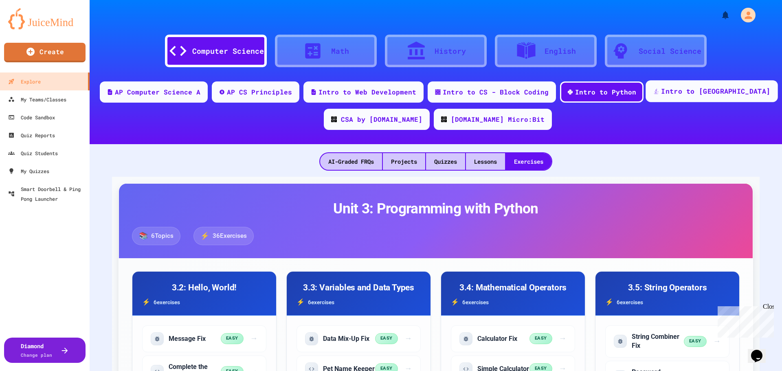
click at [687, 88] on div "Intro to [GEOGRAPHIC_DATA]" at bounding box center [715, 91] width 109 height 10
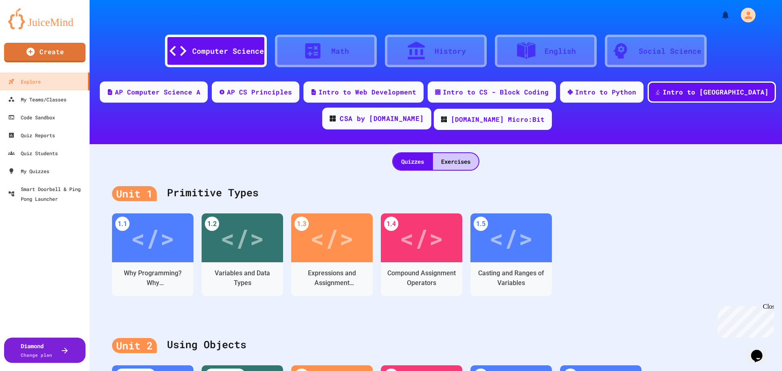
click at [380, 119] on div "CSA by [DOMAIN_NAME]" at bounding box center [382, 119] width 84 height 10
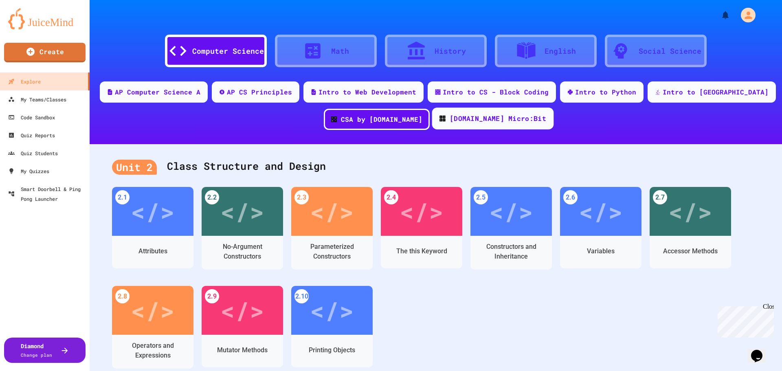
click at [458, 121] on div "[DOMAIN_NAME] Micro:Bit" at bounding box center [498, 119] width 97 height 10
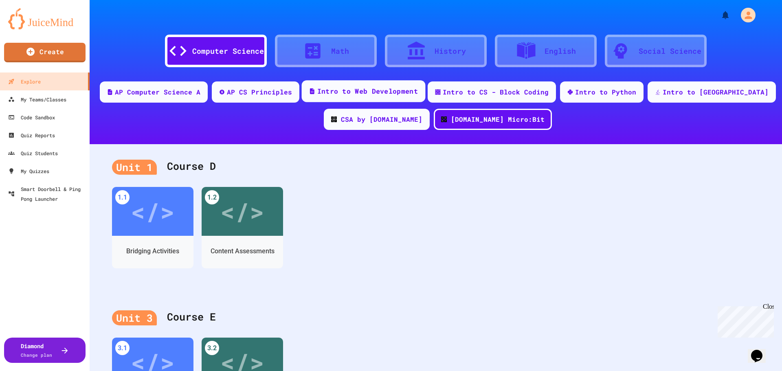
click at [369, 97] on div "Intro to Web Development" at bounding box center [364, 91] width 124 height 22
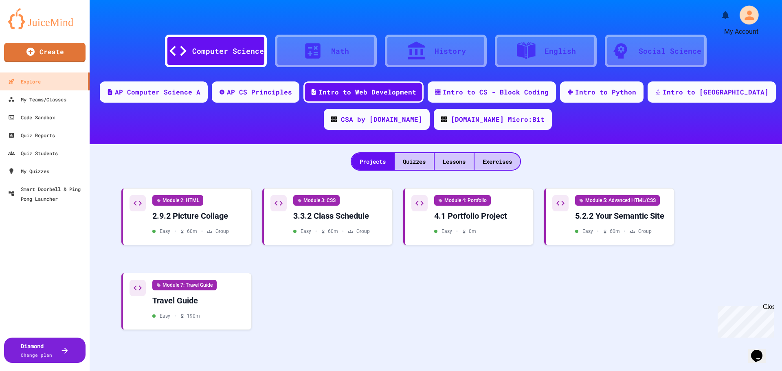
click at [740, 11] on div "My Account" at bounding box center [749, 15] width 19 height 19
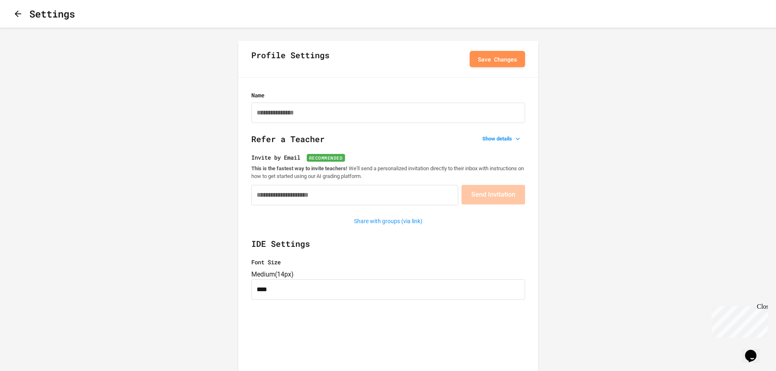
type input "**********"
type input "****"
click at [17, 13] on icon "button" at bounding box center [18, 14] width 10 height 10
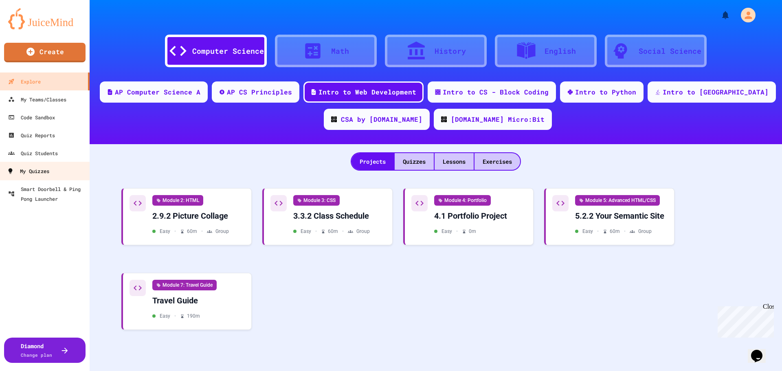
click at [45, 170] on div "My Quizzes" at bounding box center [28, 171] width 42 height 10
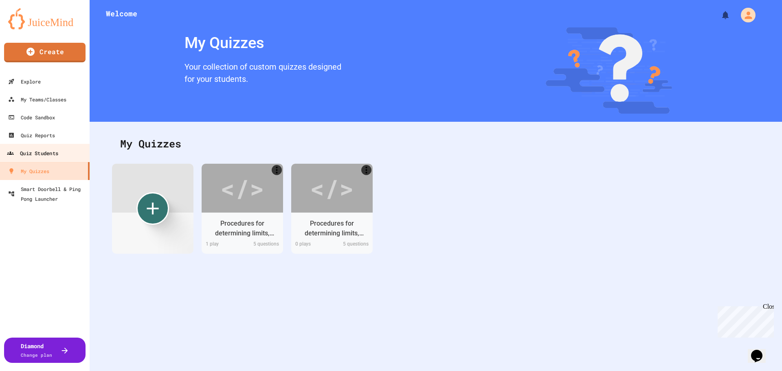
click at [43, 147] on link "Quiz Students" at bounding box center [45, 153] width 92 height 18
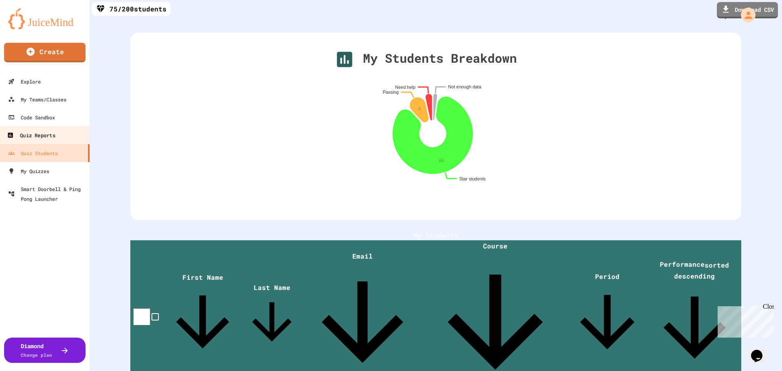
click at [46, 134] on div "Quiz Reports" at bounding box center [31, 135] width 48 height 10
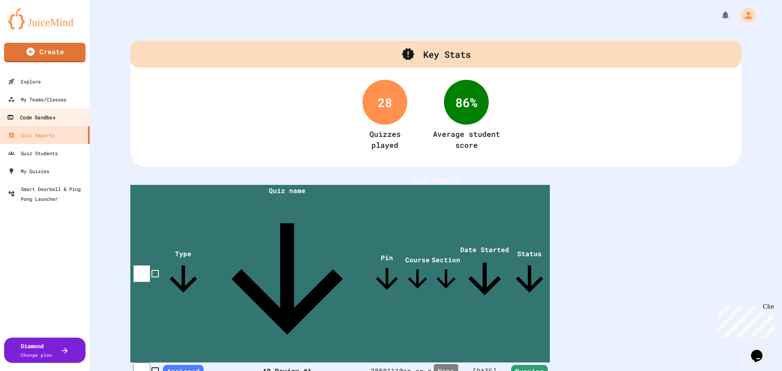
click at [46, 119] on div "Code Sandbox" at bounding box center [31, 117] width 48 height 10
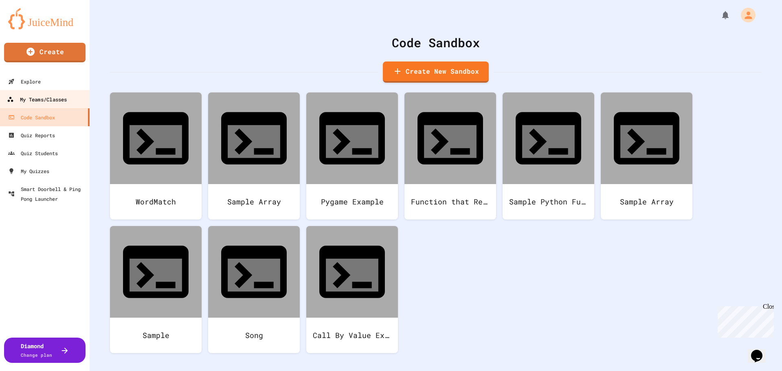
click at [55, 101] on div "My Teams/Classes" at bounding box center [37, 99] width 60 height 10
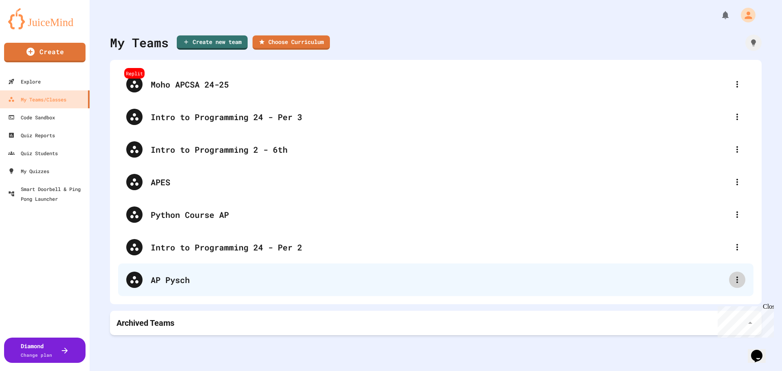
click at [735, 279] on icon at bounding box center [737, 280] width 10 height 10
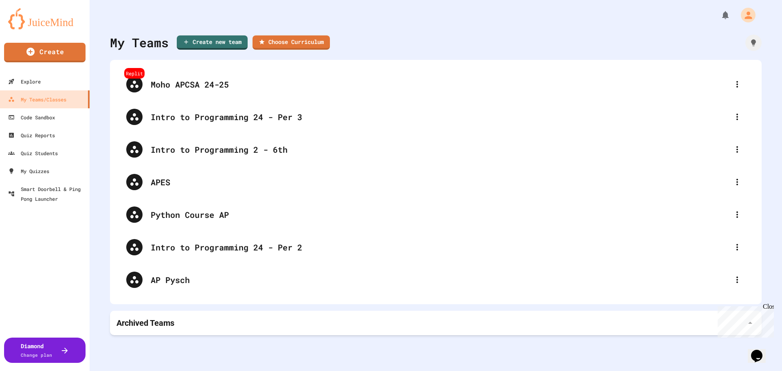
click at [771, 307] on div "Close" at bounding box center [768, 308] width 10 height 10
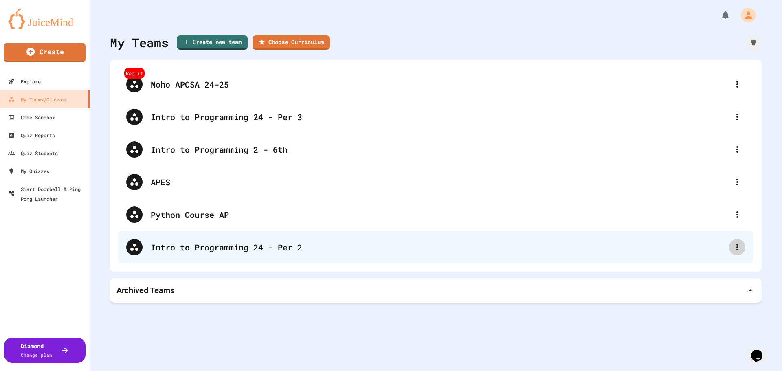
click at [729, 249] on div at bounding box center [737, 247] width 16 height 16
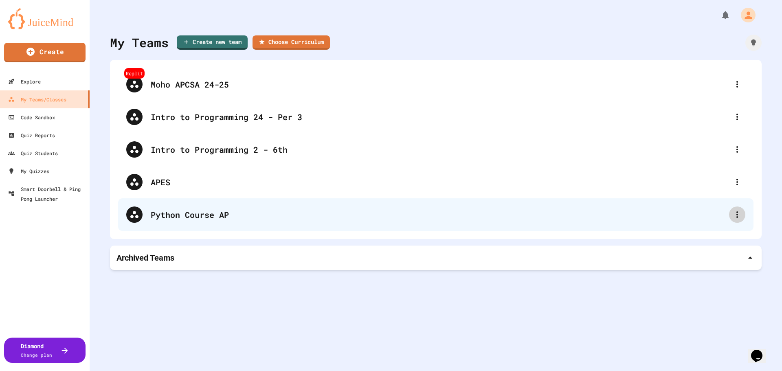
click at [736, 214] on icon at bounding box center [737, 214] width 2 height 7
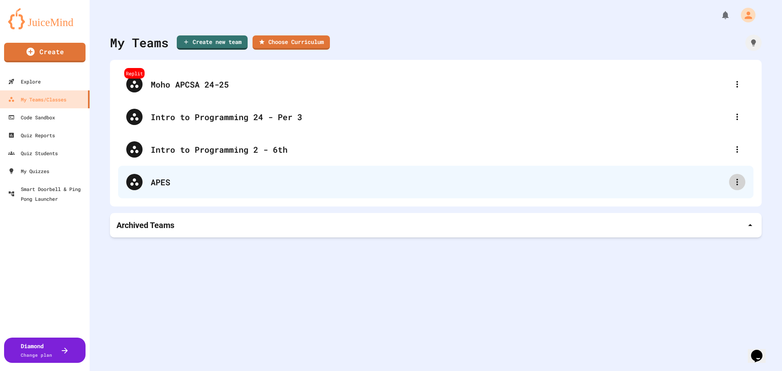
click at [732, 181] on icon at bounding box center [737, 182] width 10 height 10
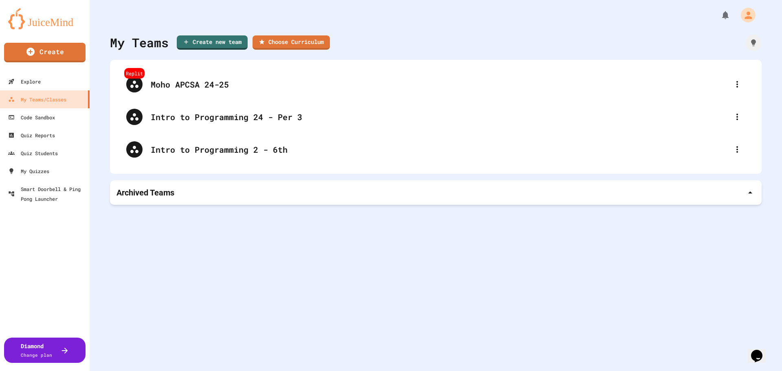
click at [732, 149] on icon at bounding box center [737, 150] width 10 height 10
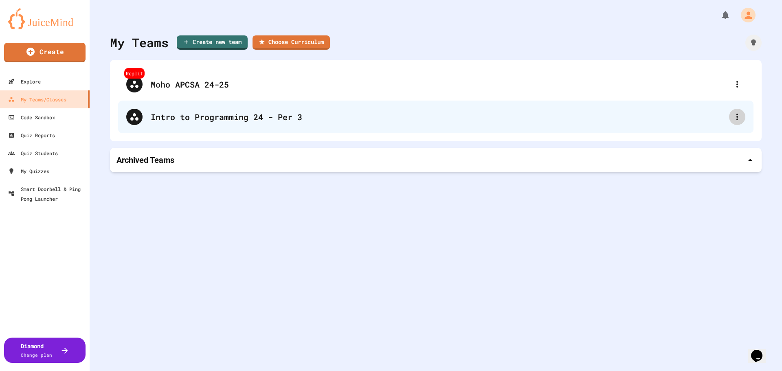
click at [732, 120] on icon at bounding box center [737, 117] width 10 height 10
